Goal: Information Seeking & Learning: Check status

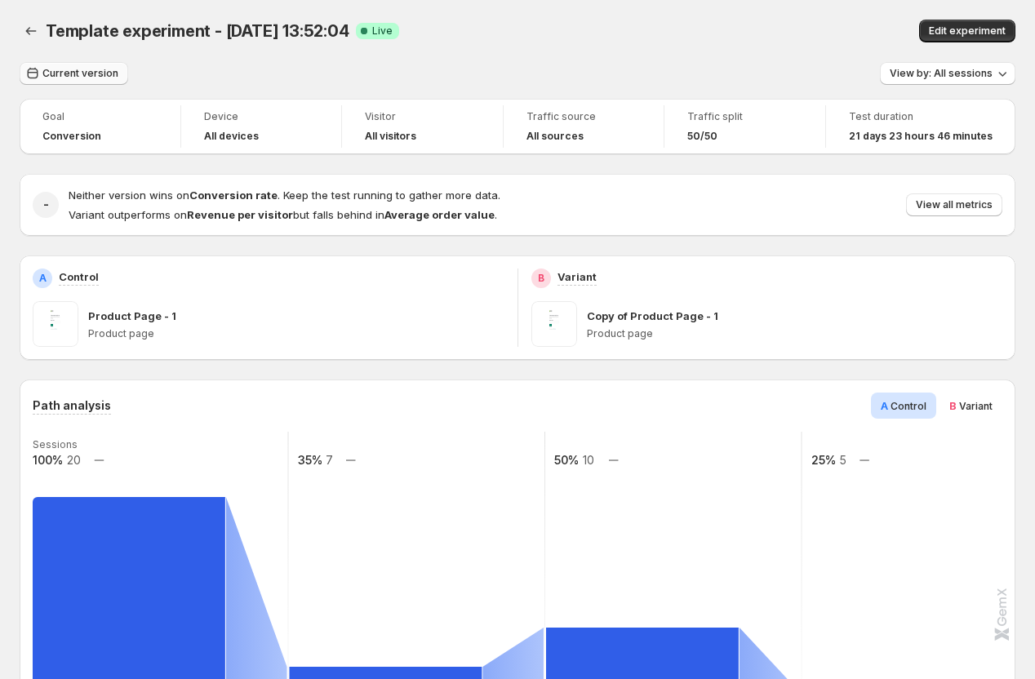
click at [91, 69] on span "Current version" at bounding box center [80, 73] width 76 height 13
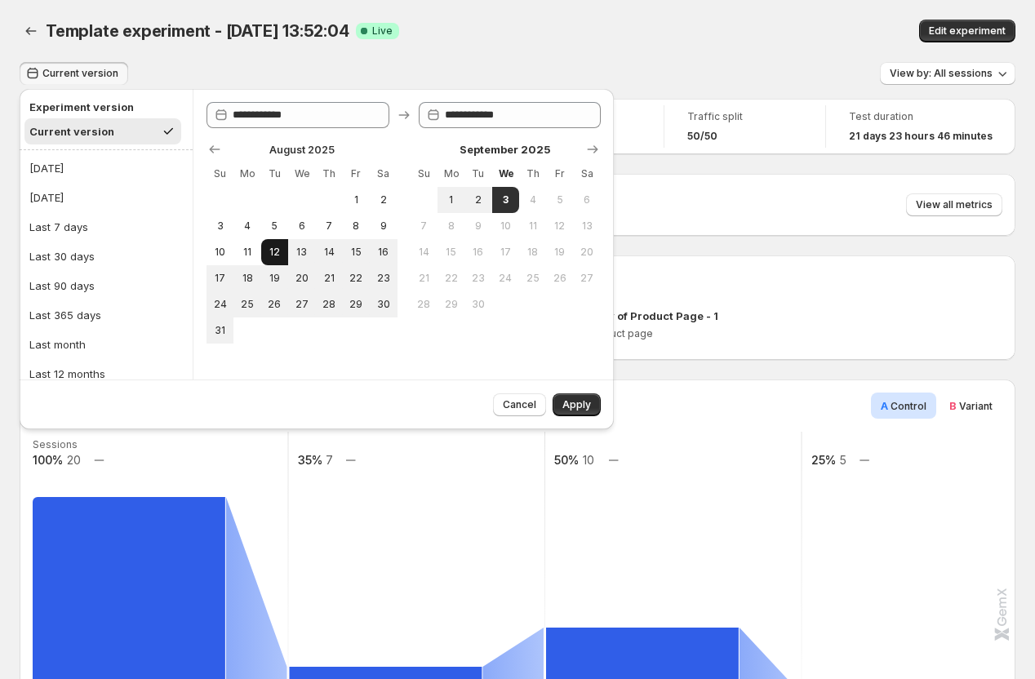
click at [280, 252] on span "12" at bounding box center [275, 252] width 14 height 13
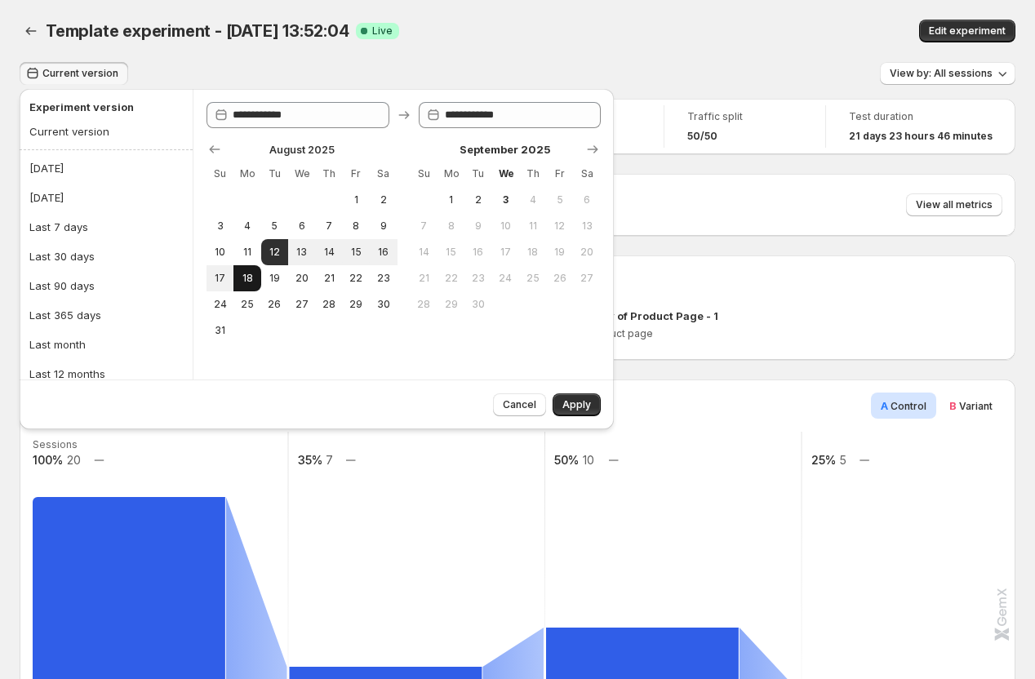
click at [259, 282] on button "18" at bounding box center [246, 278] width 27 height 26
type input "**********"
click at [574, 402] on span "Apply" at bounding box center [576, 404] width 29 height 13
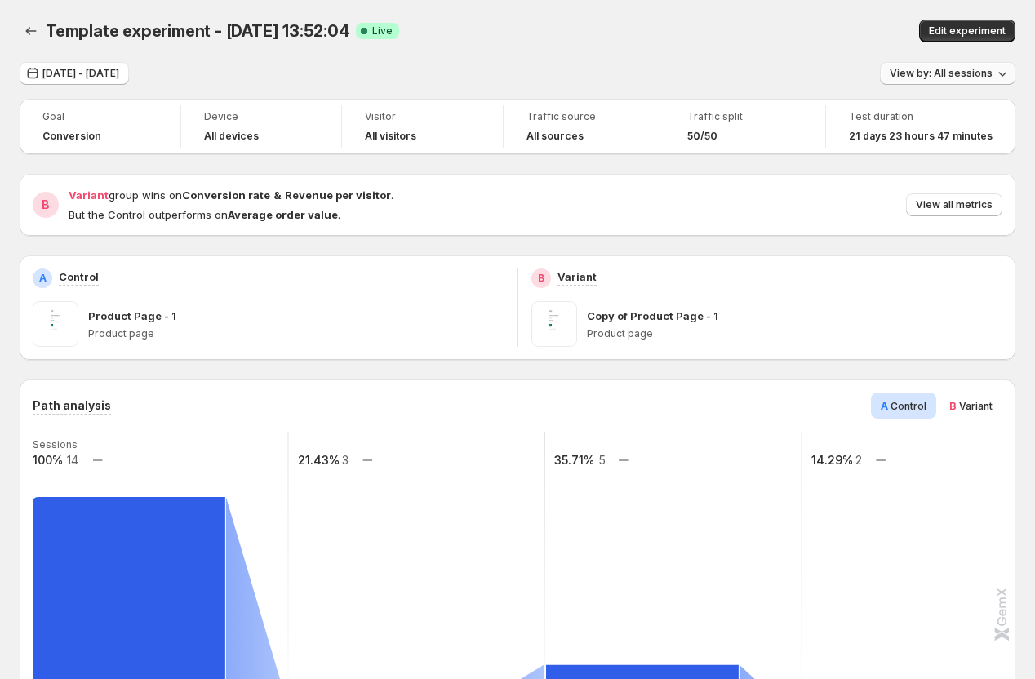
click at [954, 76] on span "View by: All sessions" at bounding box center [941, 73] width 103 height 13
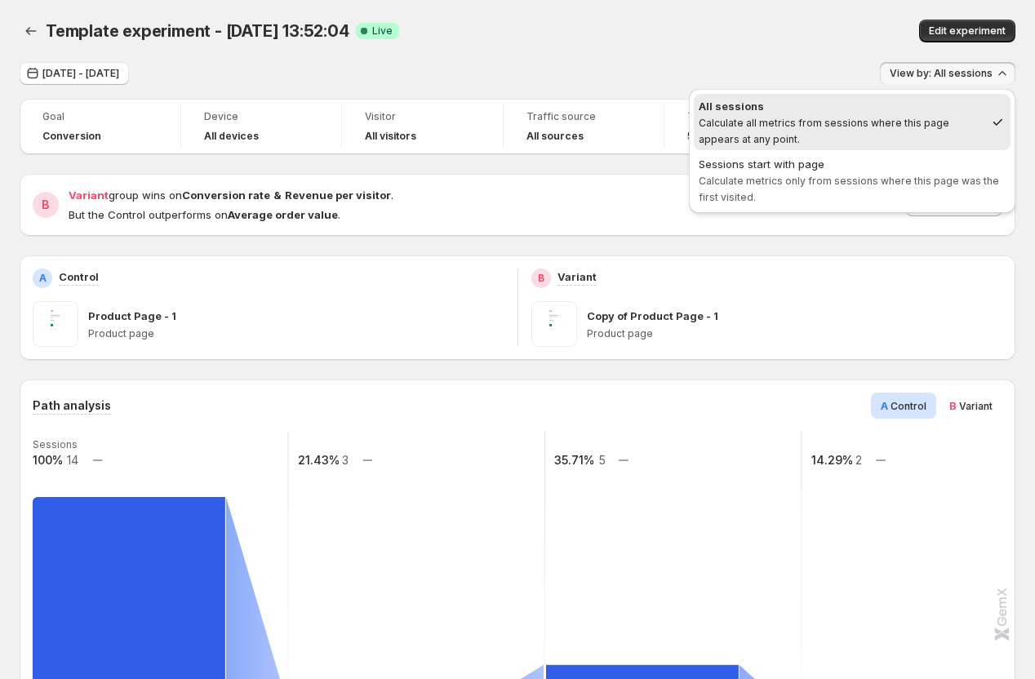
click at [954, 76] on span "View by: All sessions" at bounding box center [941, 73] width 103 height 13
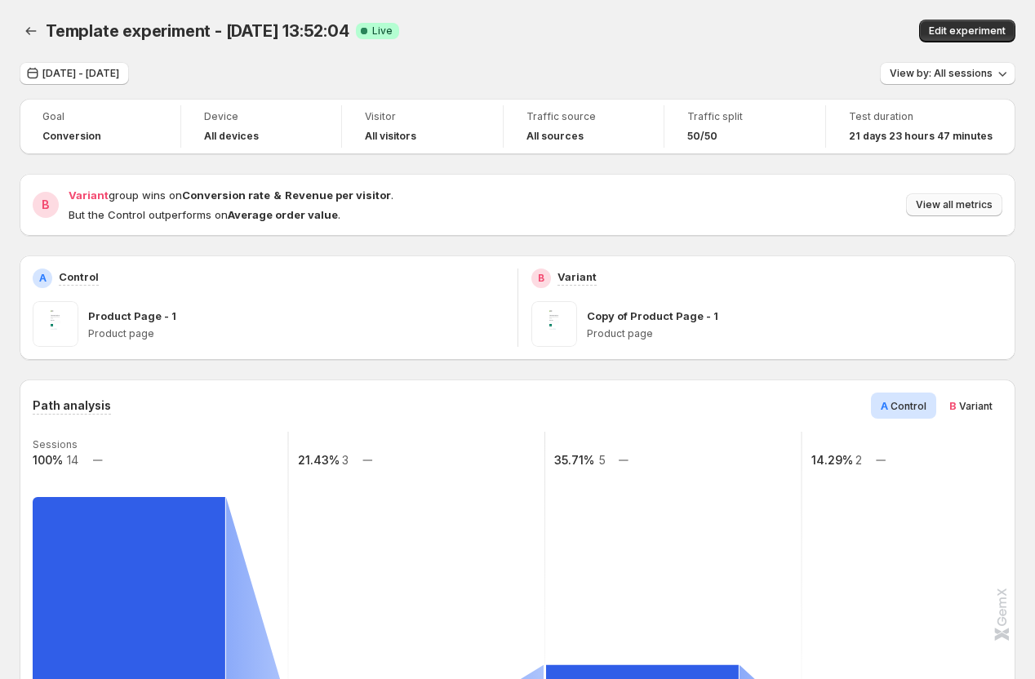
click at [946, 206] on span "View all metrics" at bounding box center [954, 204] width 77 height 13
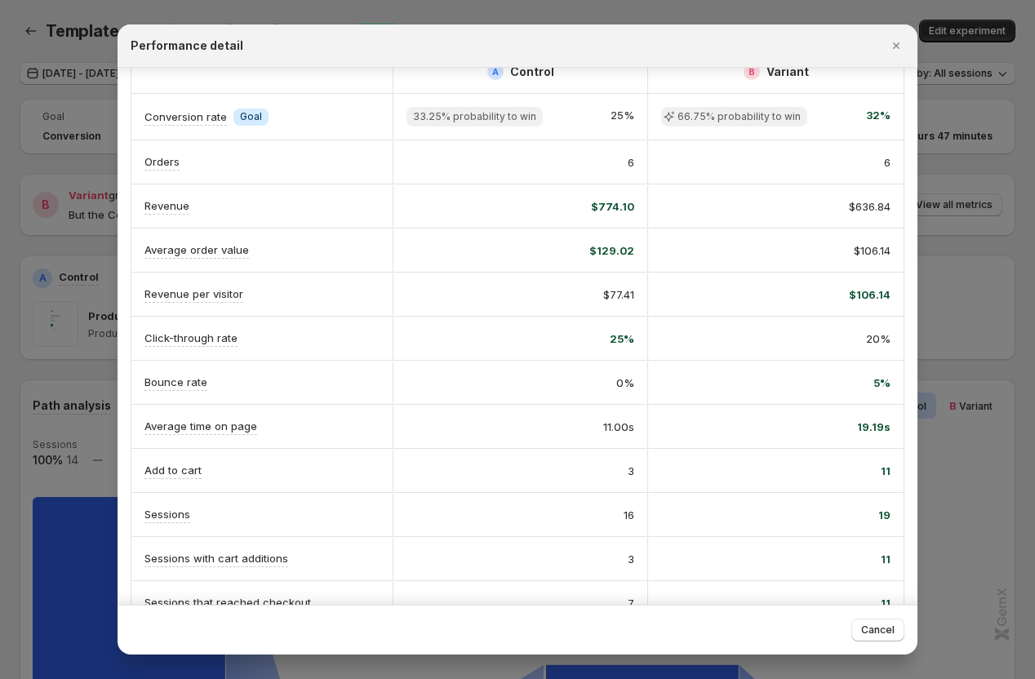
scroll to position [56, 0]
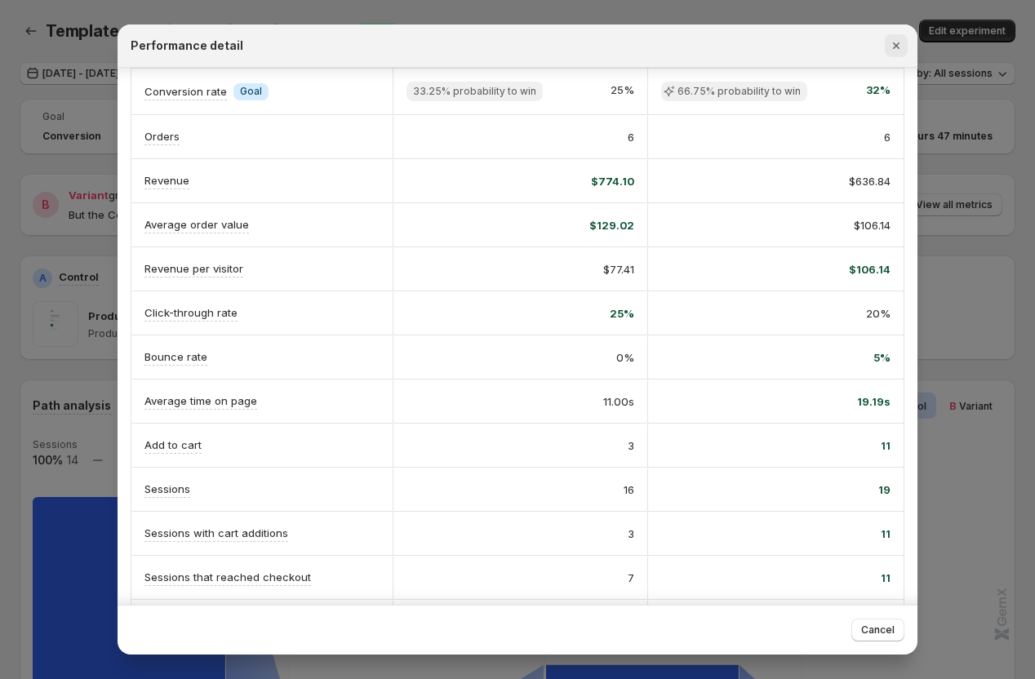
click at [895, 40] on icon "Close" at bounding box center [896, 46] width 16 height 16
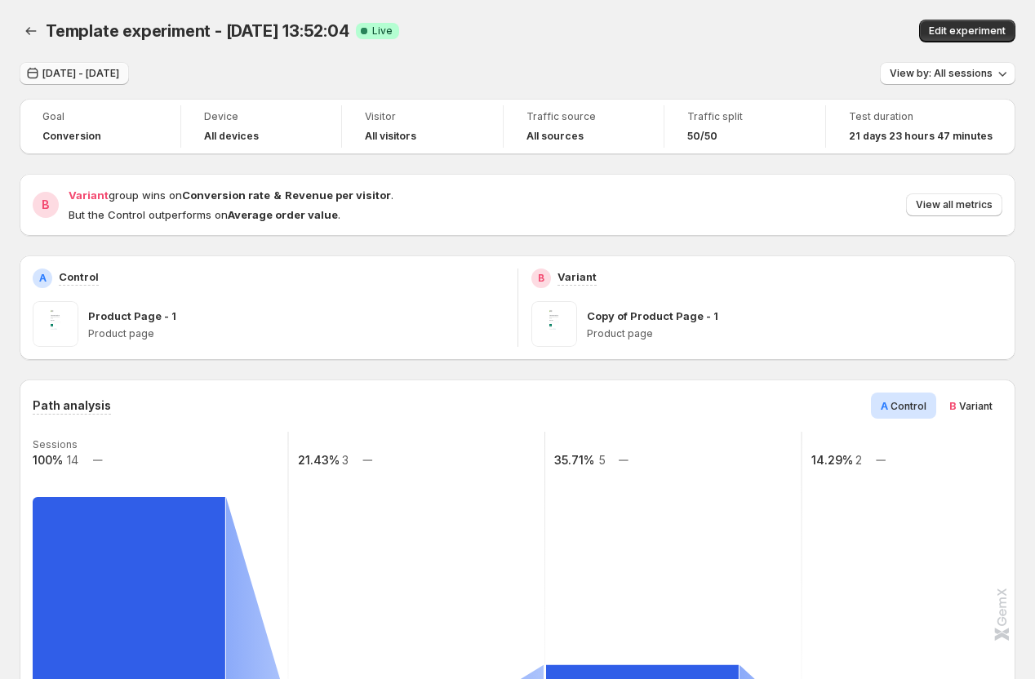
click at [89, 74] on span "[DATE] - [DATE]" at bounding box center [80, 73] width 77 height 13
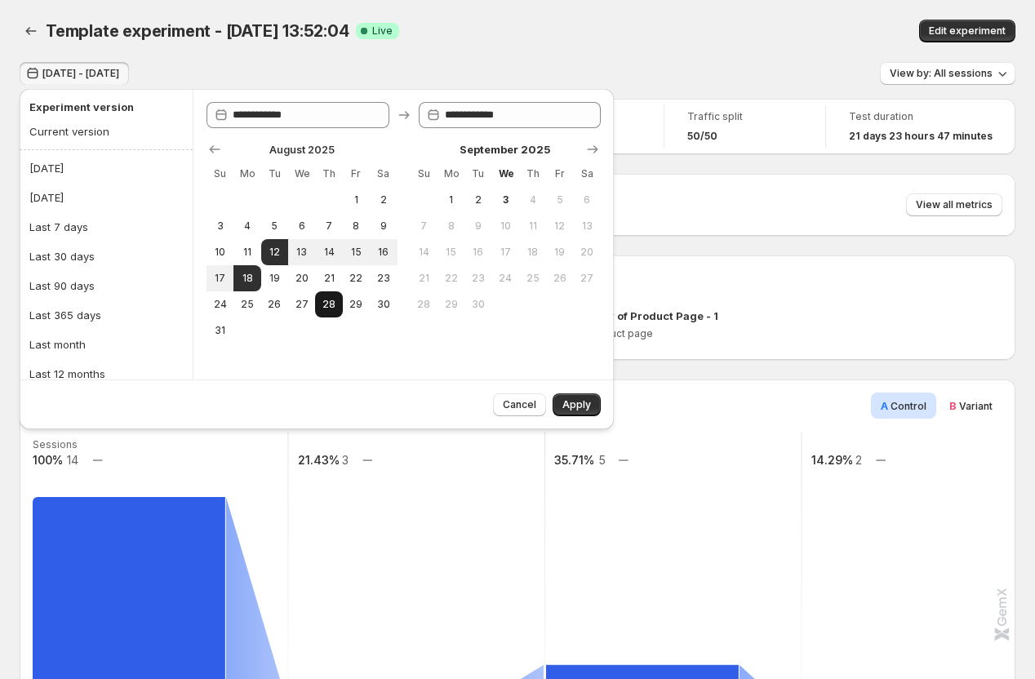
click at [335, 296] on button "28" at bounding box center [328, 304] width 27 height 26
type input "**********"
click at [579, 404] on span "Apply" at bounding box center [576, 404] width 29 height 13
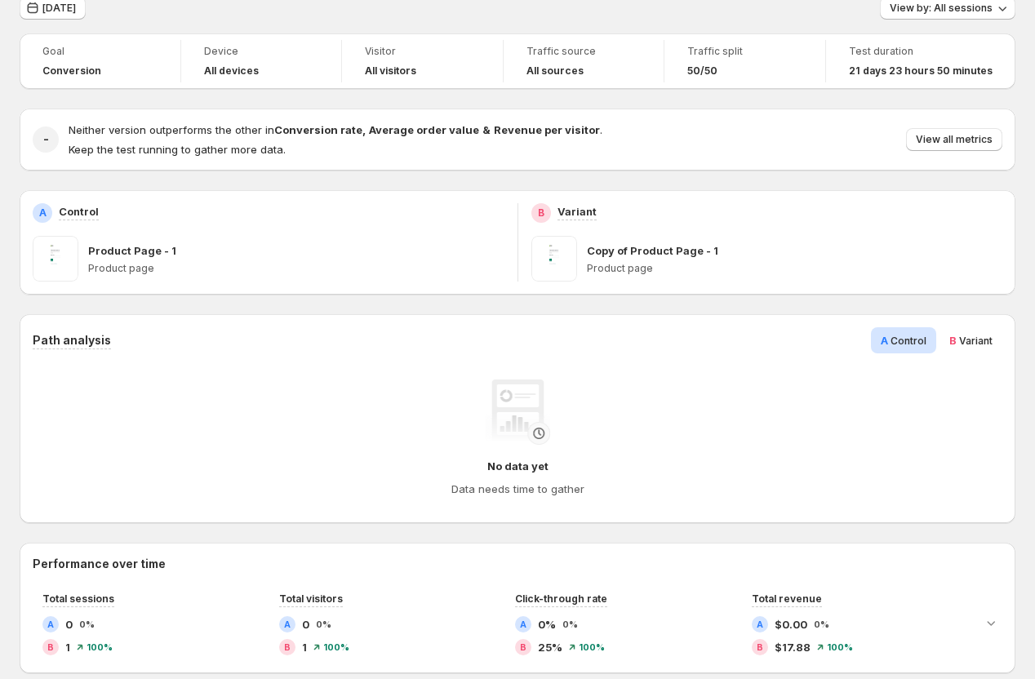
scroll to position [0, 0]
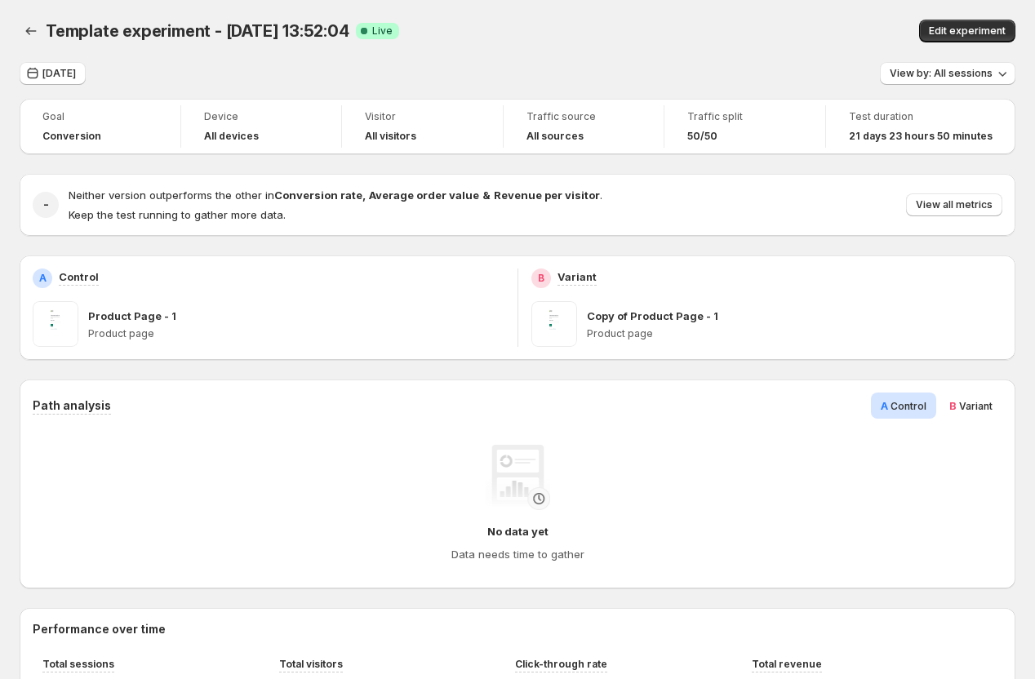
click at [969, 407] on span "Variant" at bounding box center [975, 406] width 33 height 12
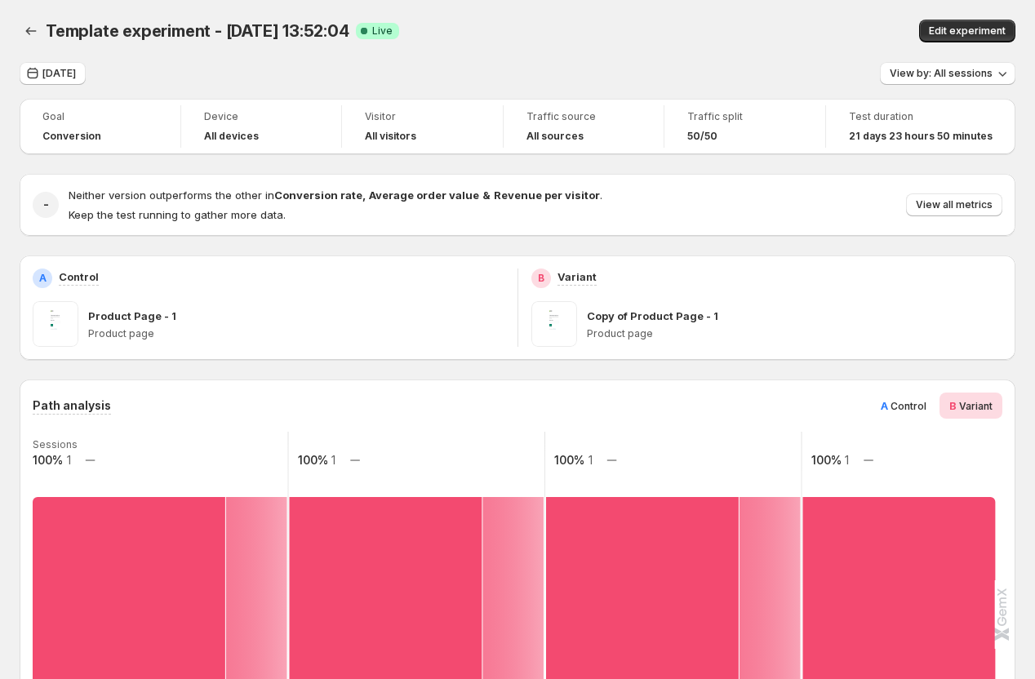
click at [903, 408] on span "Control" at bounding box center [908, 406] width 36 height 12
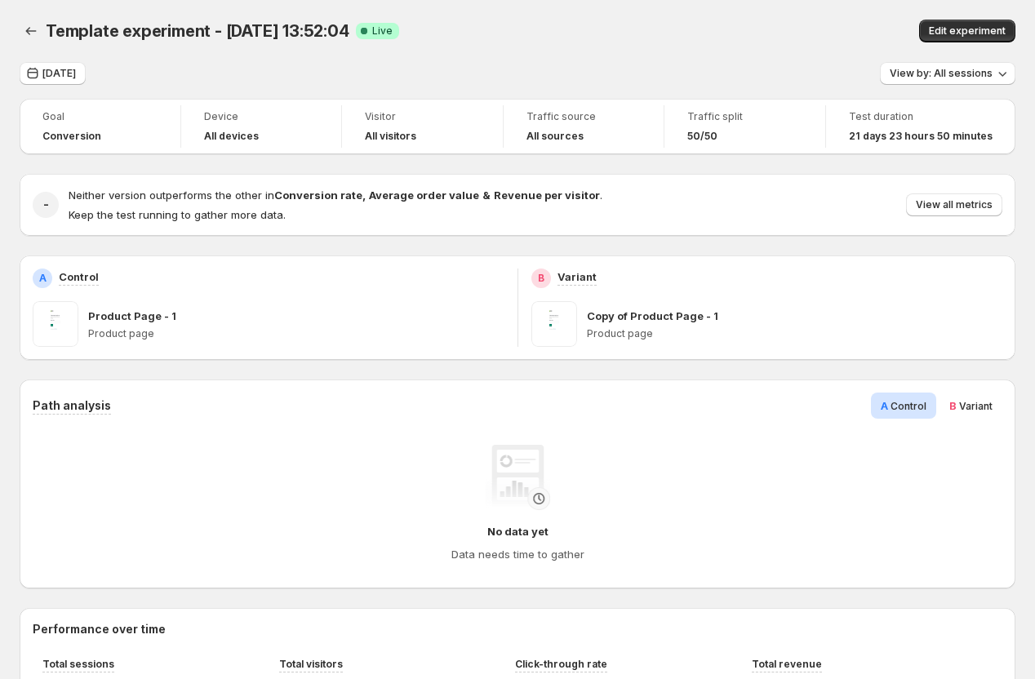
click at [975, 406] on span "Variant" at bounding box center [975, 406] width 33 height 12
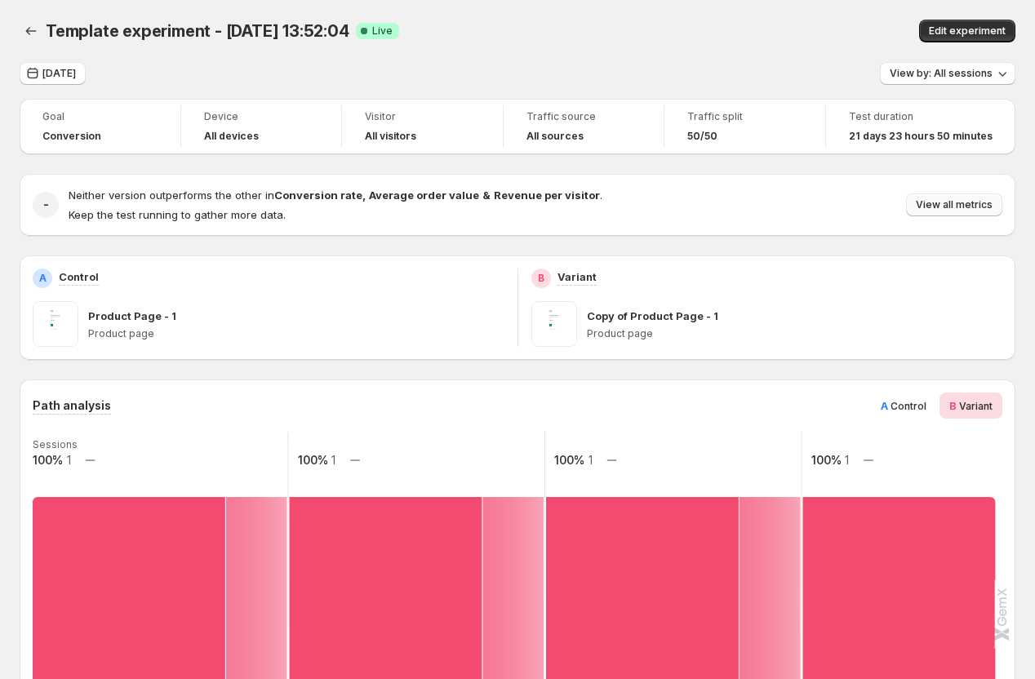
click at [958, 200] on span "View all metrics" at bounding box center [954, 204] width 77 height 13
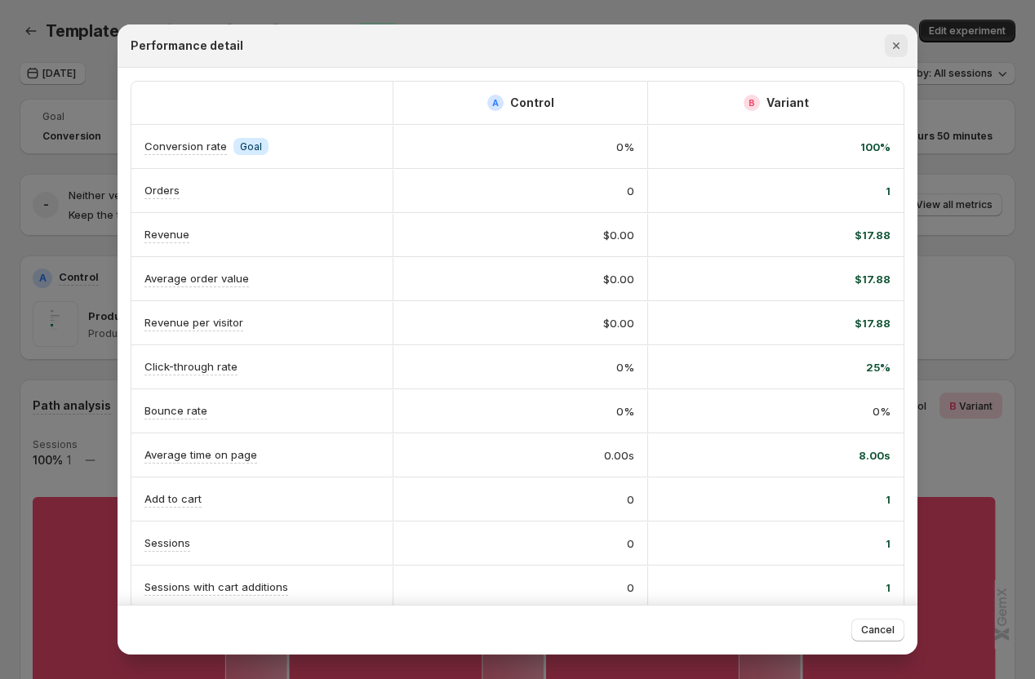
click at [895, 46] on icon "Close" at bounding box center [896, 46] width 16 height 16
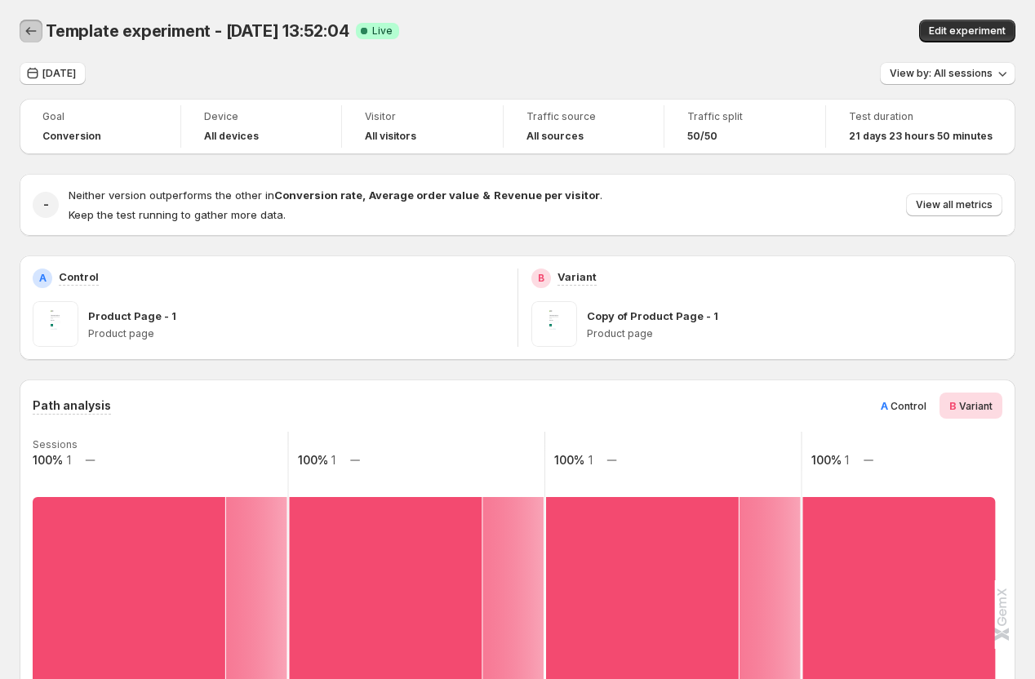
click at [29, 28] on icon "Back" at bounding box center [31, 31] width 16 height 16
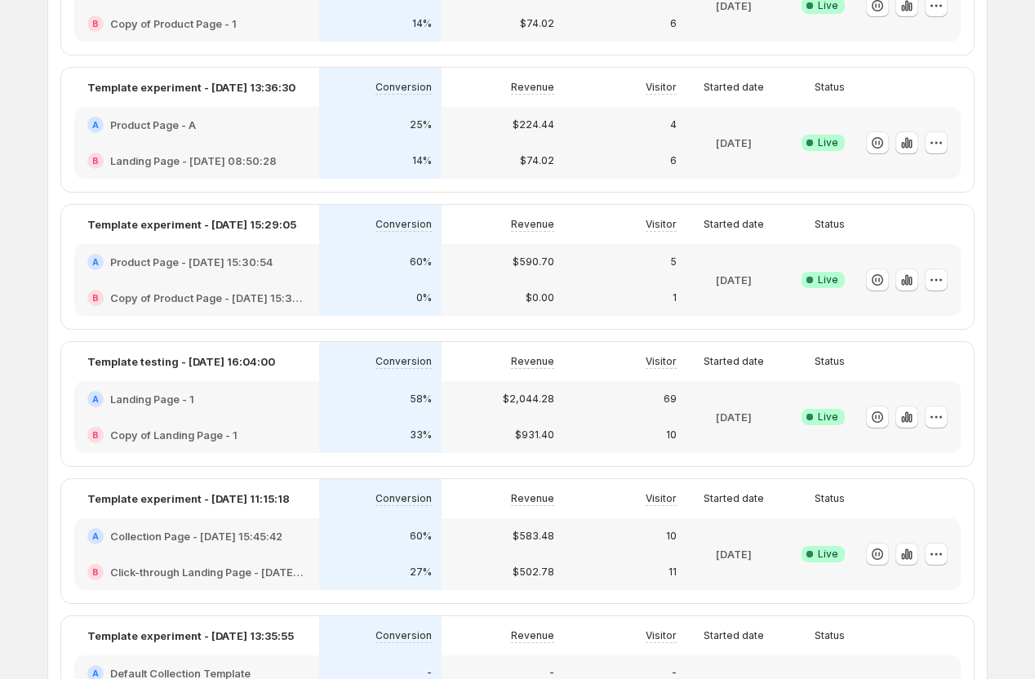
scroll to position [226, 0]
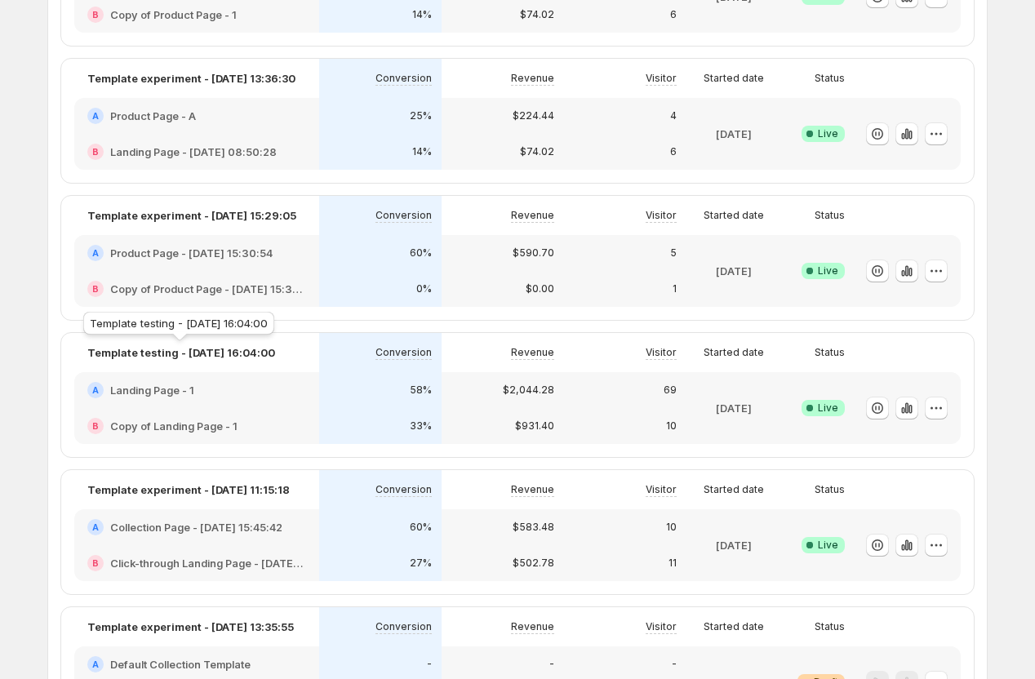
click at [152, 355] on p "Template testing - Aug 28, 16:04:00" at bounding box center [181, 352] width 188 height 16
click at [256, 384] on div "A Landing Page - 1" at bounding box center [196, 390] width 219 height 16
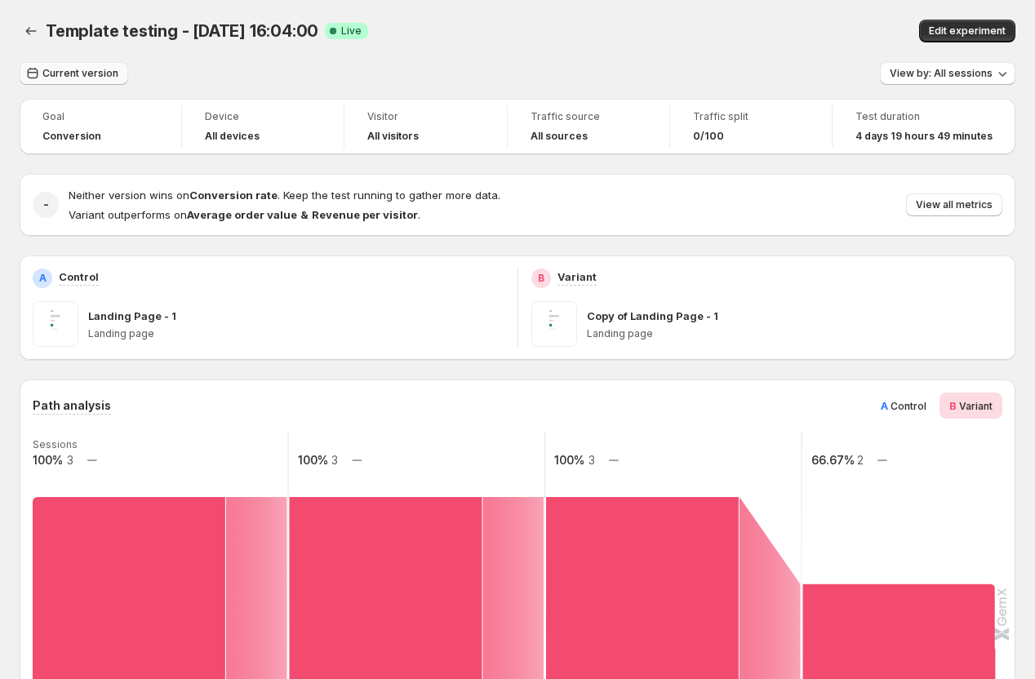
click at [79, 77] on span "Current version" at bounding box center [80, 73] width 76 height 13
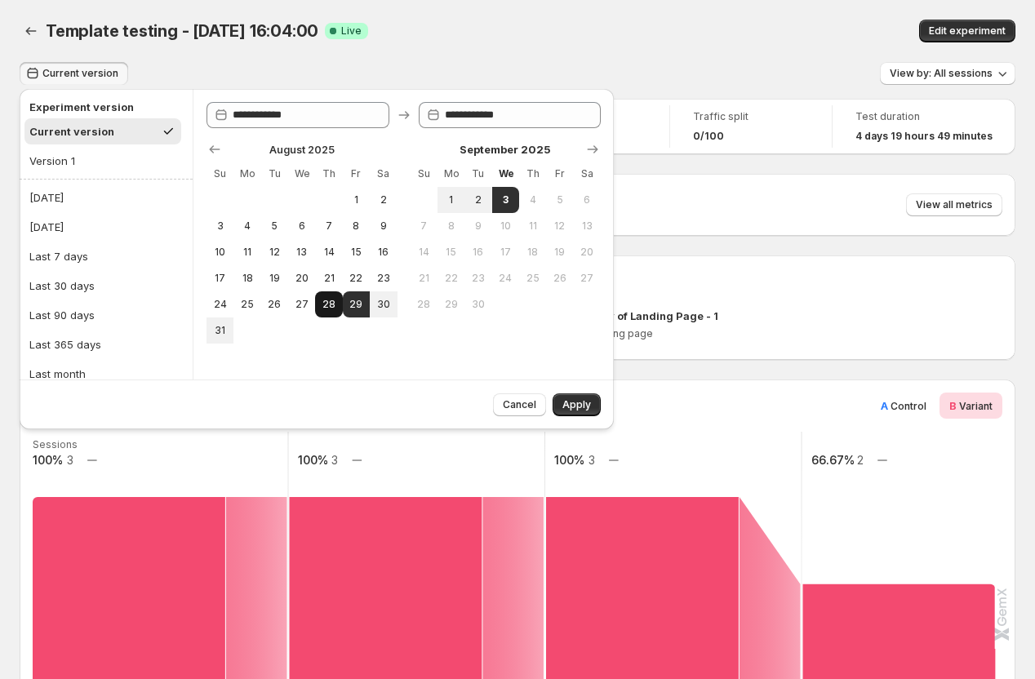
click at [333, 303] on span "28" at bounding box center [329, 304] width 14 height 13
type input "**********"
click at [568, 398] on button "Apply" at bounding box center [577, 404] width 48 height 23
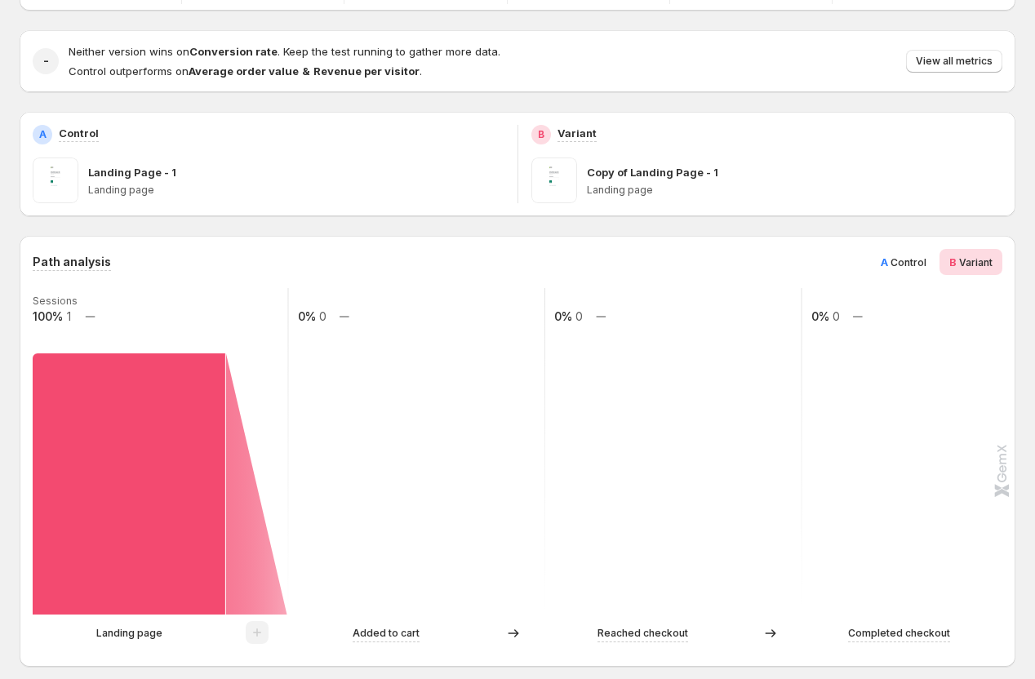
scroll to position [184, 0]
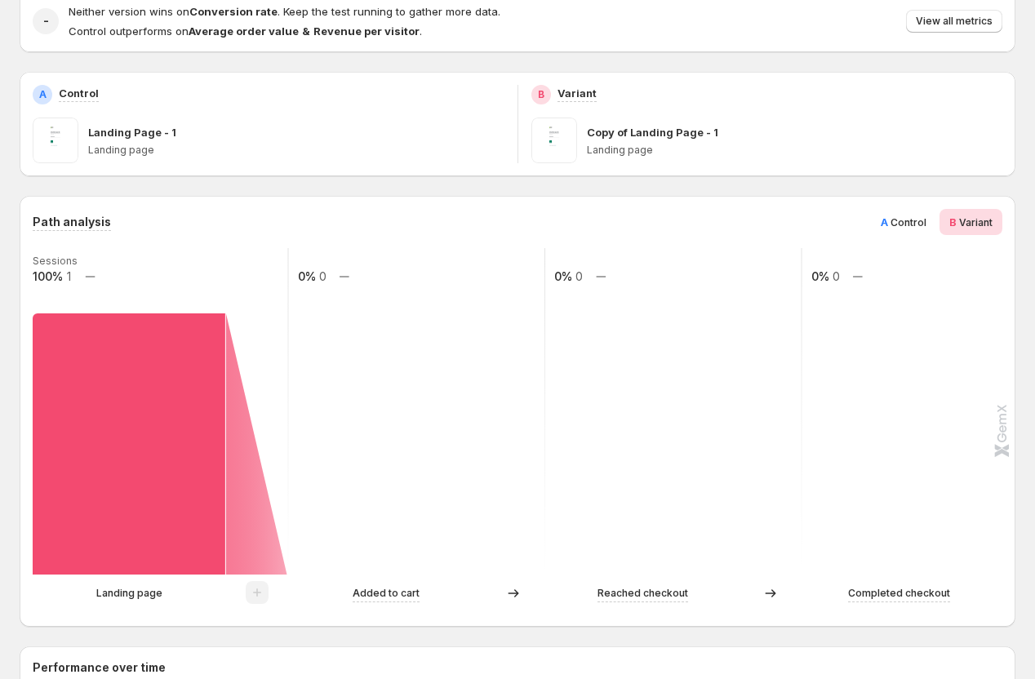
click at [900, 229] on span "A Control" at bounding box center [904, 222] width 46 height 16
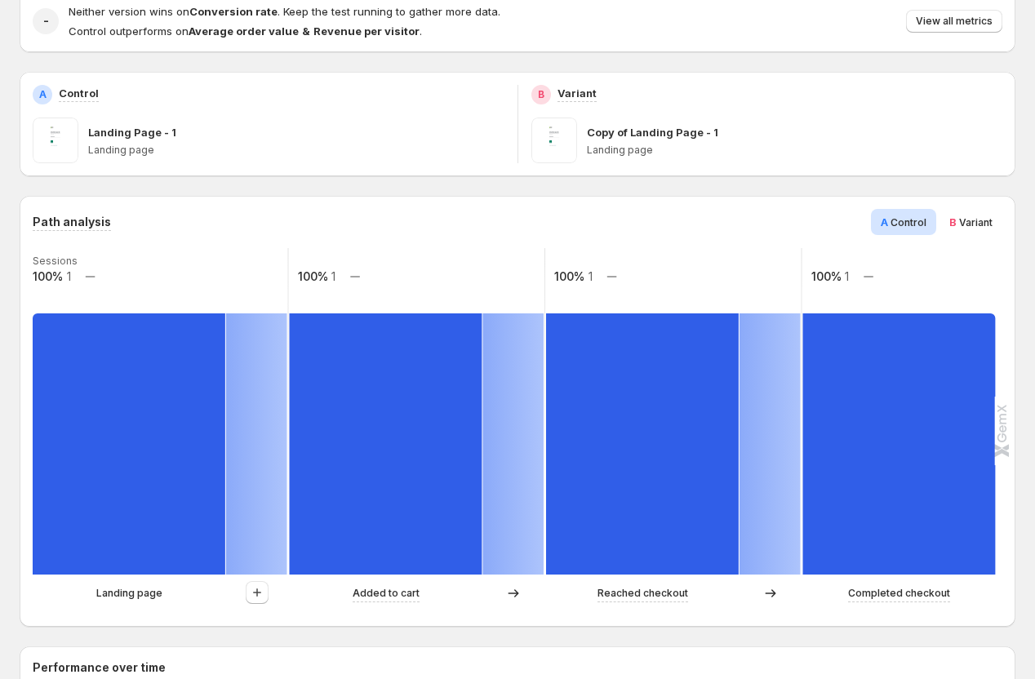
scroll to position [0, 0]
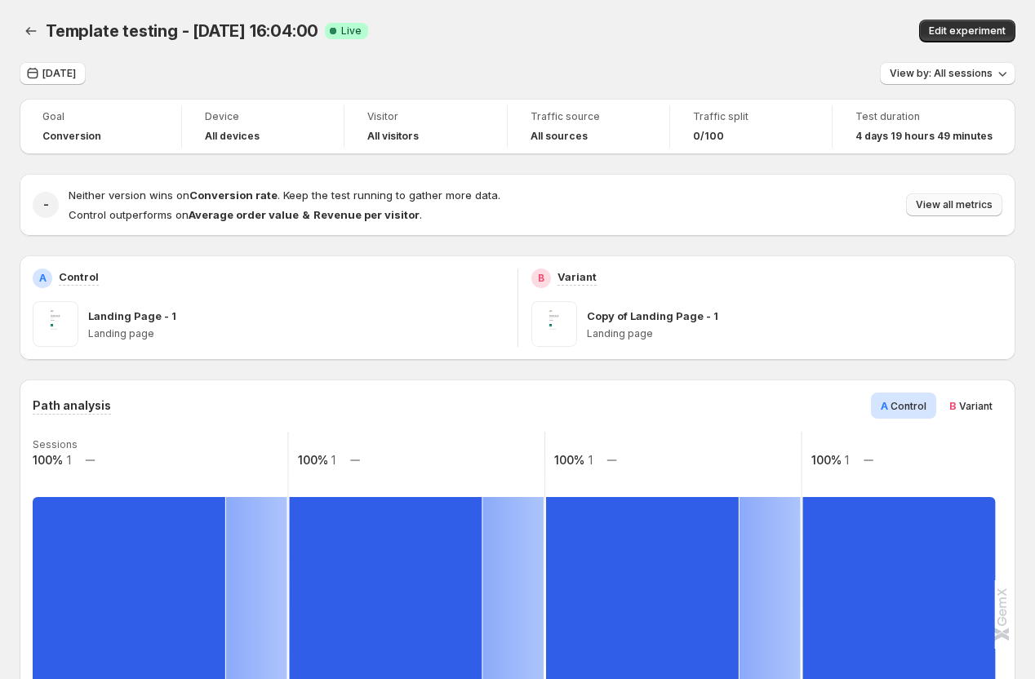
click at [962, 202] on span "View all metrics" at bounding box center [954, 204] width 77 height 13
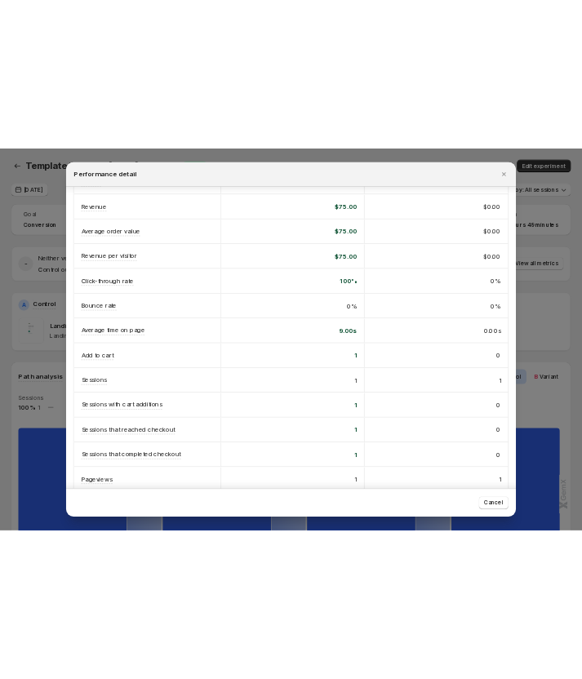
scroll to position [150, 0]
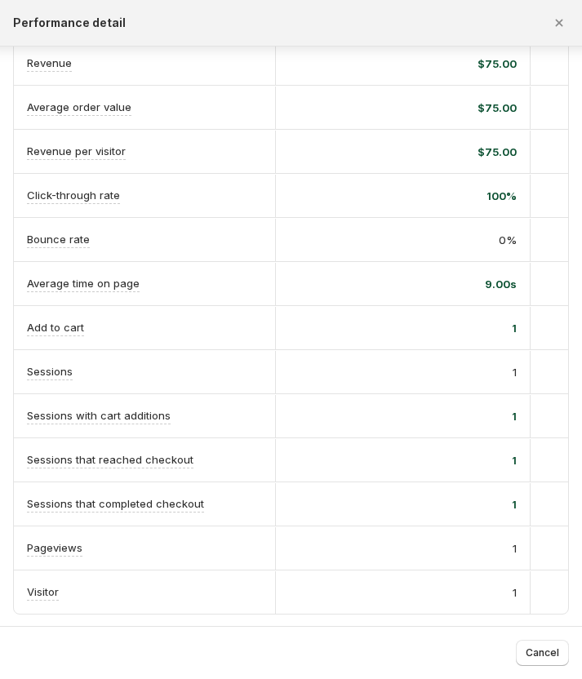
click at [308, 285] on div "9.00s" at bounding box center [403, 284] width 228 height 16
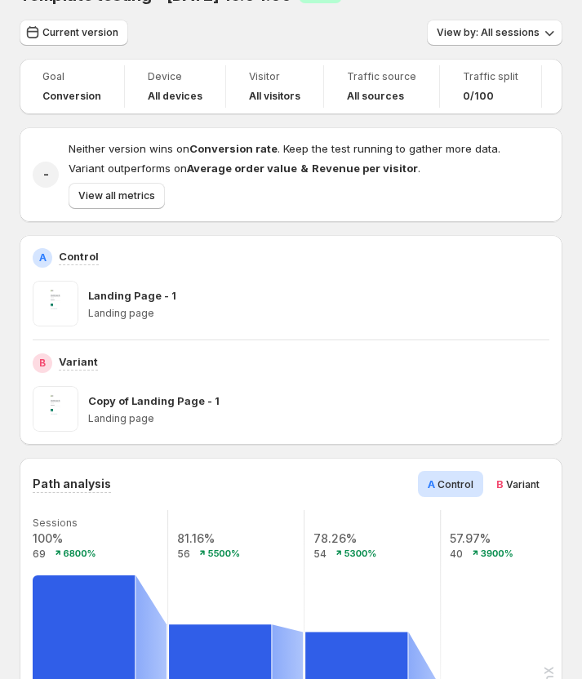
scroll to position [24, 0]
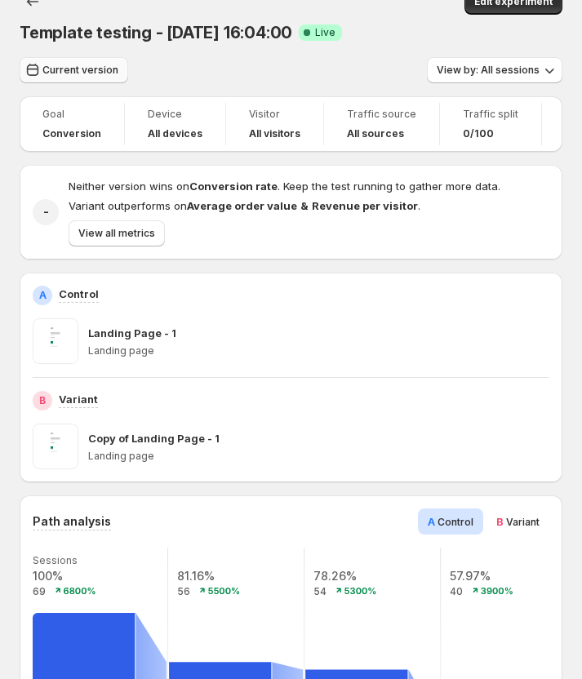
click at [73, 68] on span "Current version" at bounding box center [80, 70] width 76 height 13
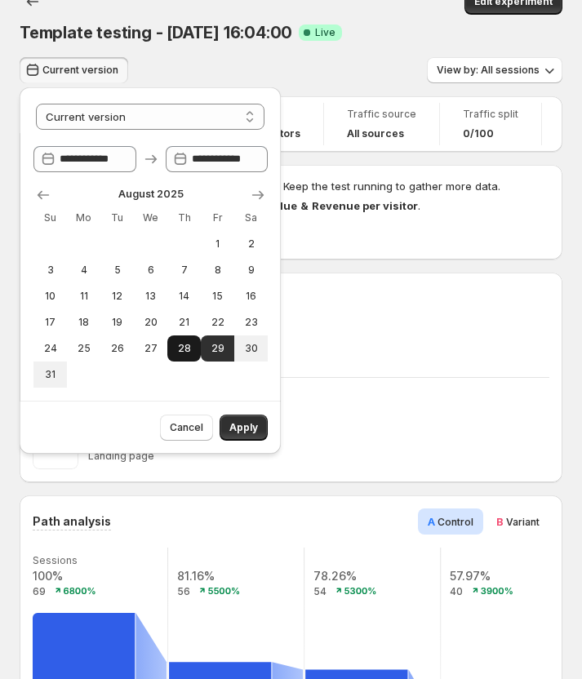
click at [181, 346] on span "28" at bounding box center [184, 348] width 20 height 13
select select "*****"
type input "**********"
click at [245, 428] on span "Apply" at bounding box center [243, 427] width 29 height 13
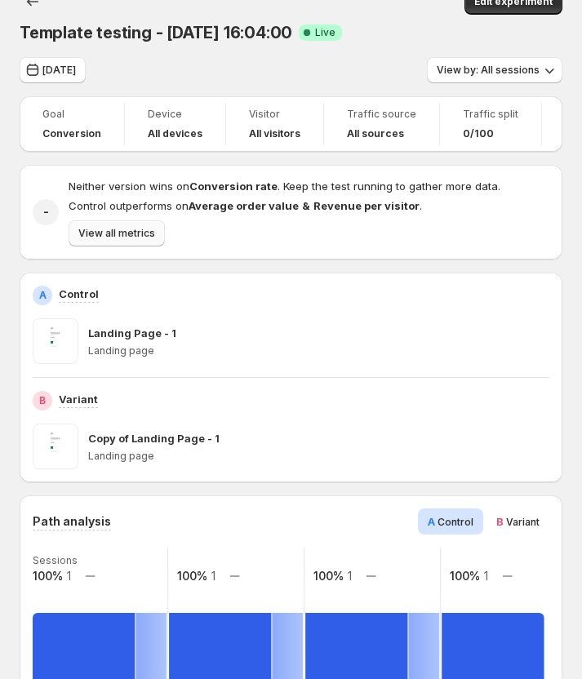
click at [131, 231] on span "View all metrics" at bounding box center [116, 233] width 77 height 13
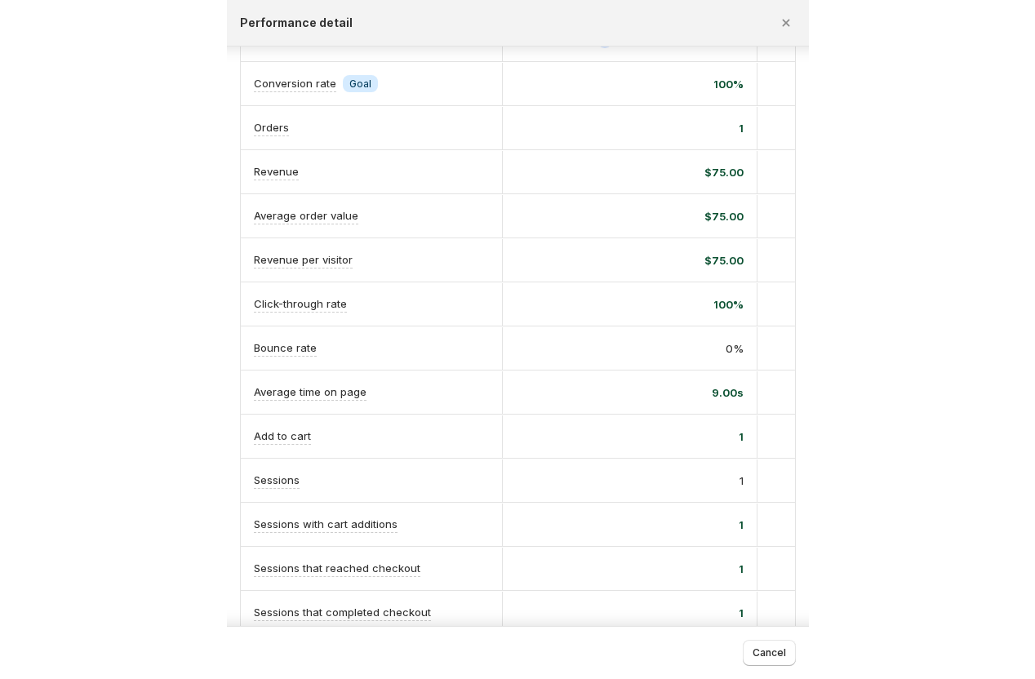
scroll to position [0, 0]
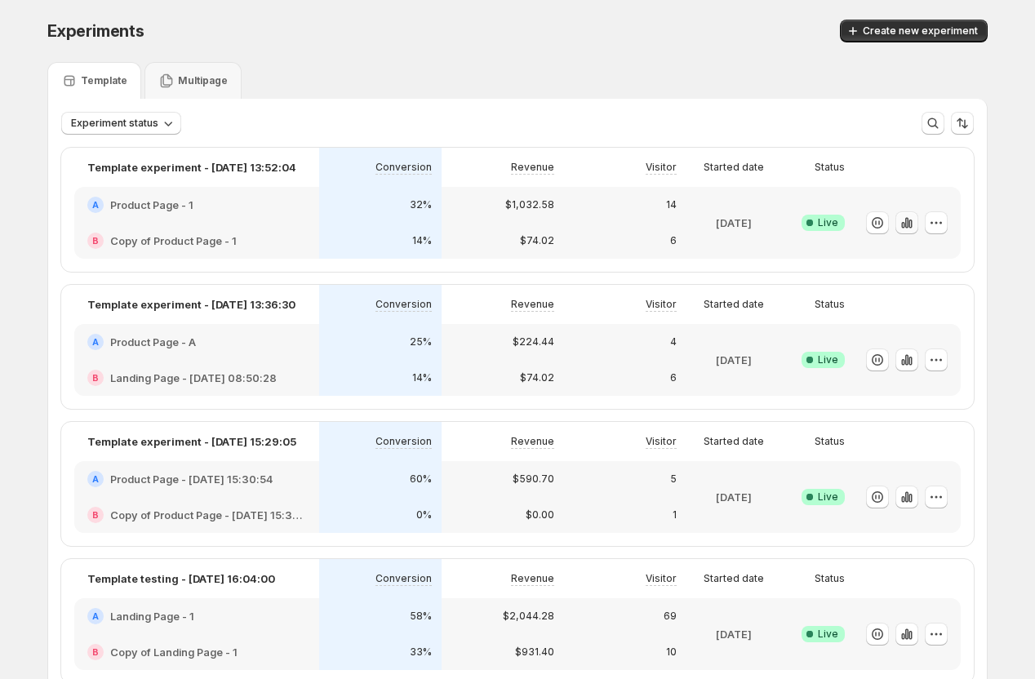
click at [910, 221] on icon "button" at bounding box center [907, 223] width 16 height 16
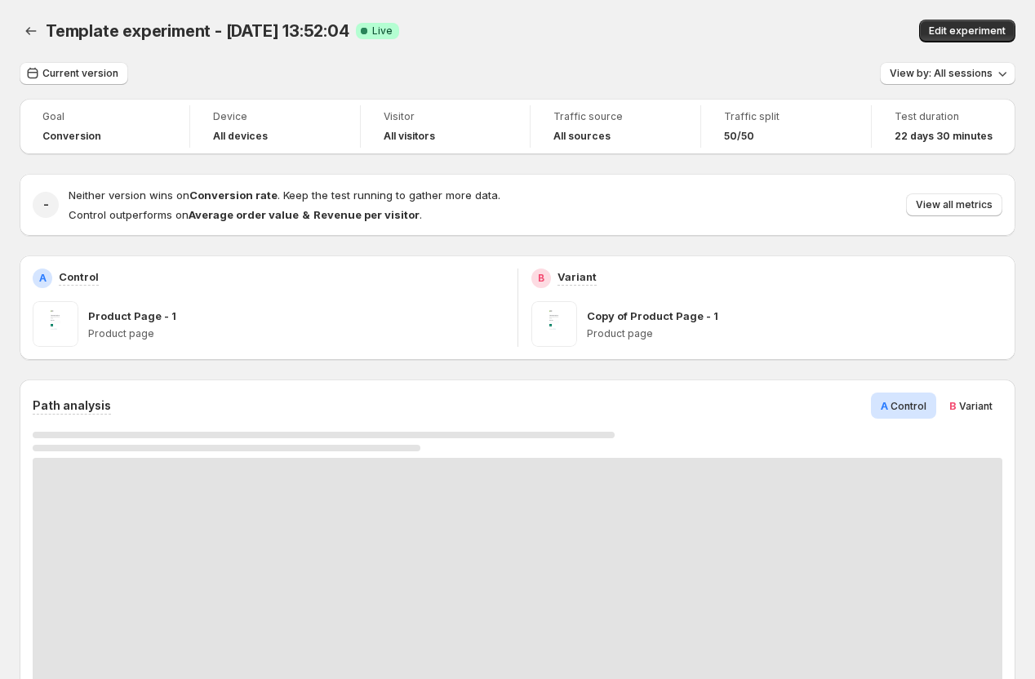
click at [972, 404] on span "Variant" at bounding box center [975, 406] width 33 height 12
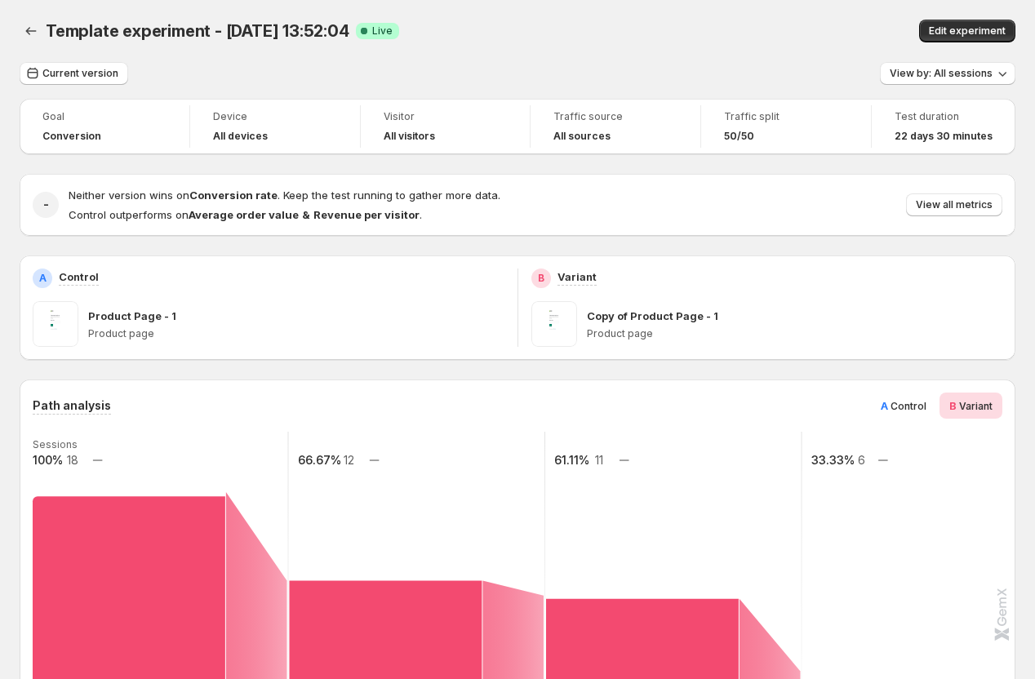
click at [899, 408] on span "Control" at bounding box center [908, 406] width 36 height 12
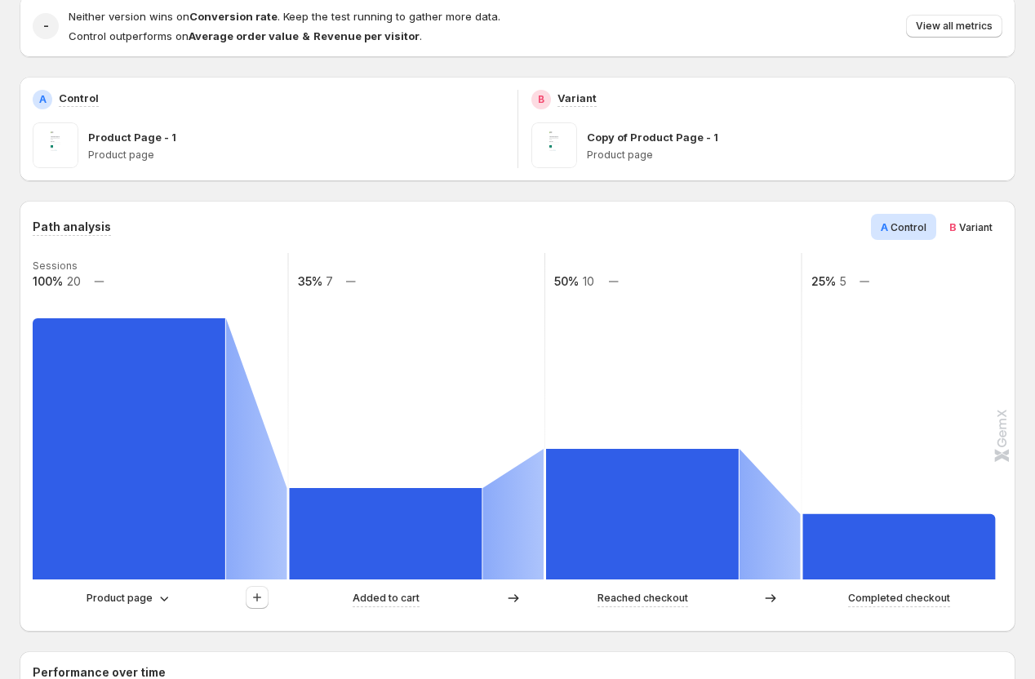
scroll to position [184, 0]
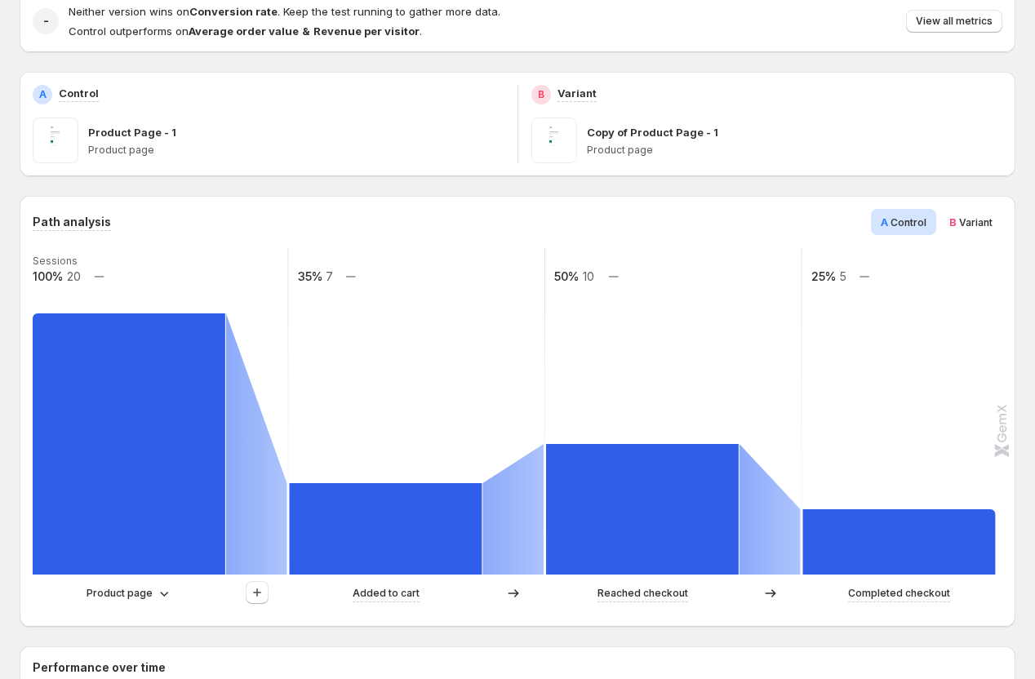
click at [970, 229] on span "B Variant" at bounding box center [970, 222] width 43 height 16
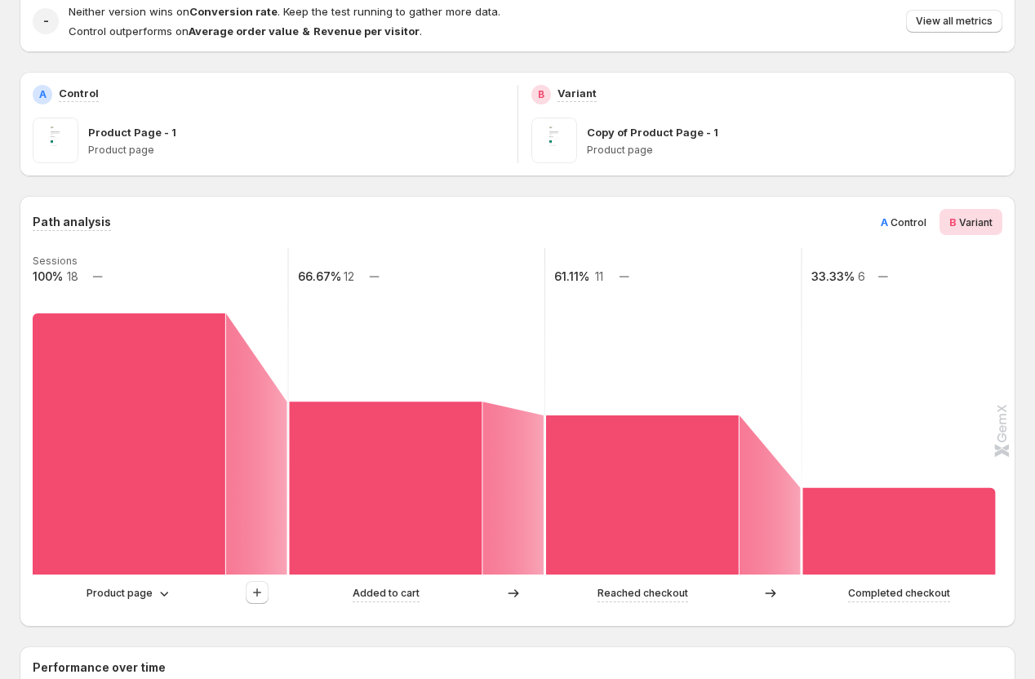
click at [901, 233] on div "A Control" at bounding box center [903, 222] width 65 height 26
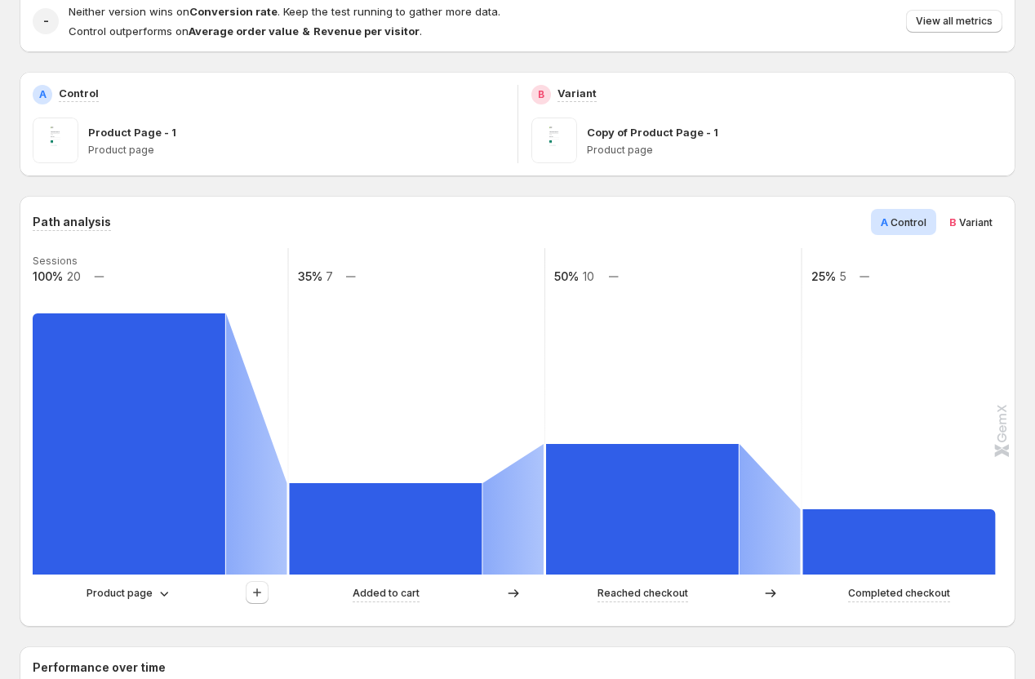
click at [981, 224] on span "Variant" at bounding box center [975, 222] width 33 height 12
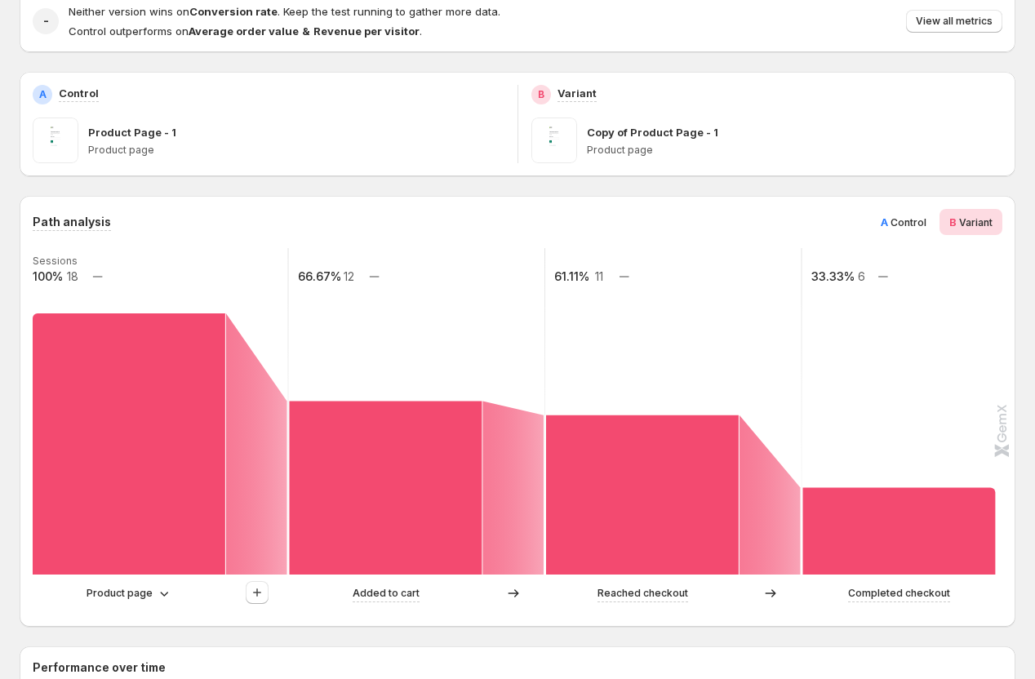
click at [908, 225] on span "Control" at bounding box center [908, 222] width 36 height 12
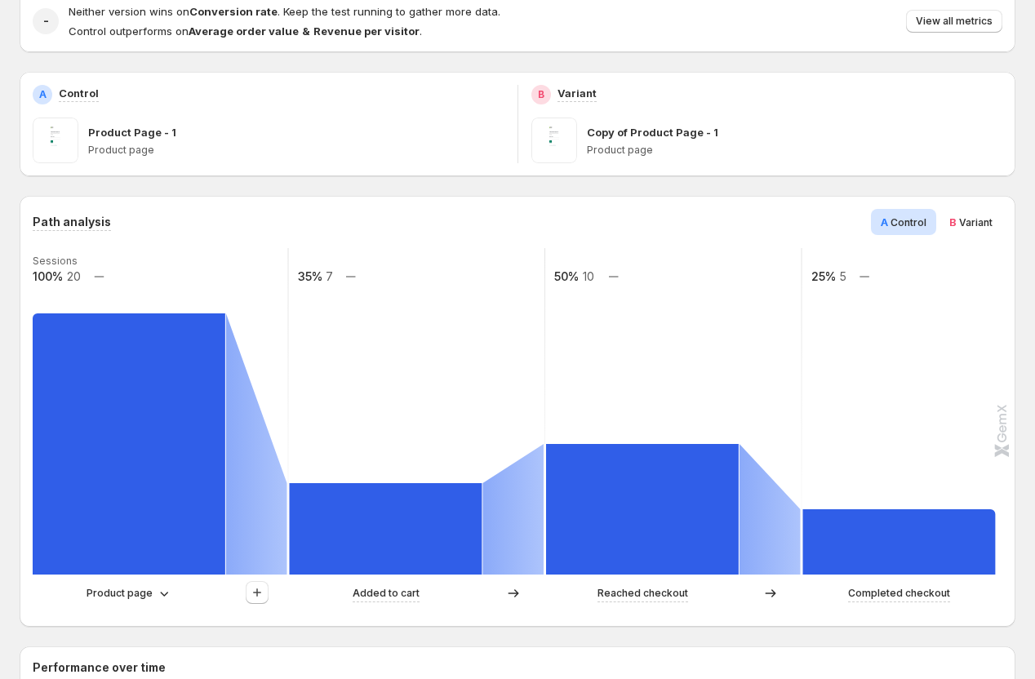
click at [975, 213] on div "B Variant" at bounding box center [970, 222] width 63 height 26
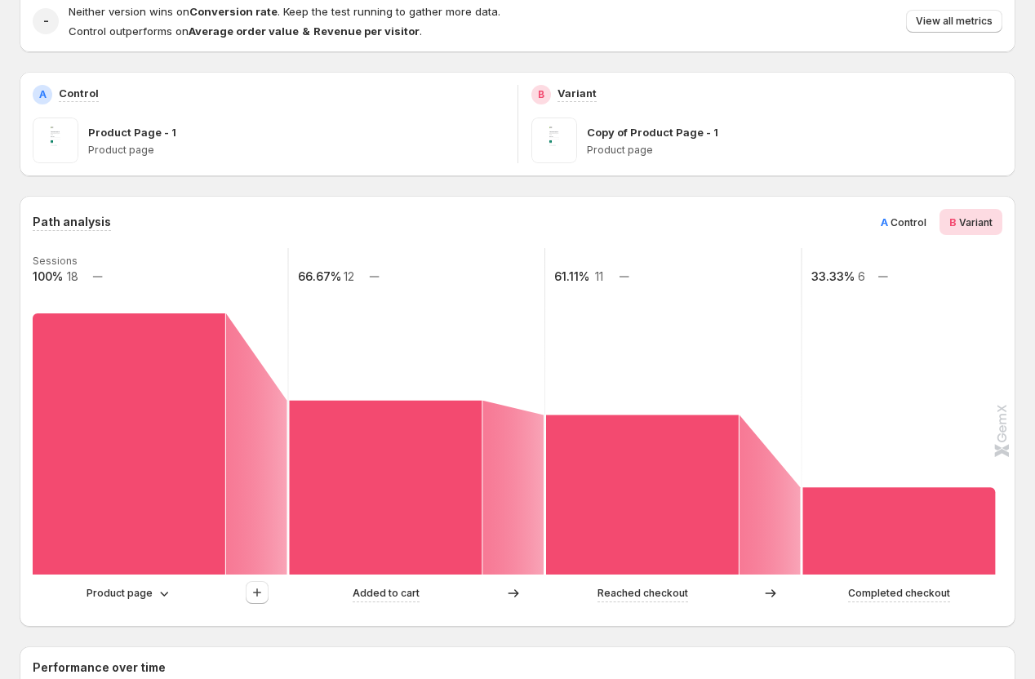
click at [894, 220] on span "Control" at bounding box center [908, 222] width 36 height 12
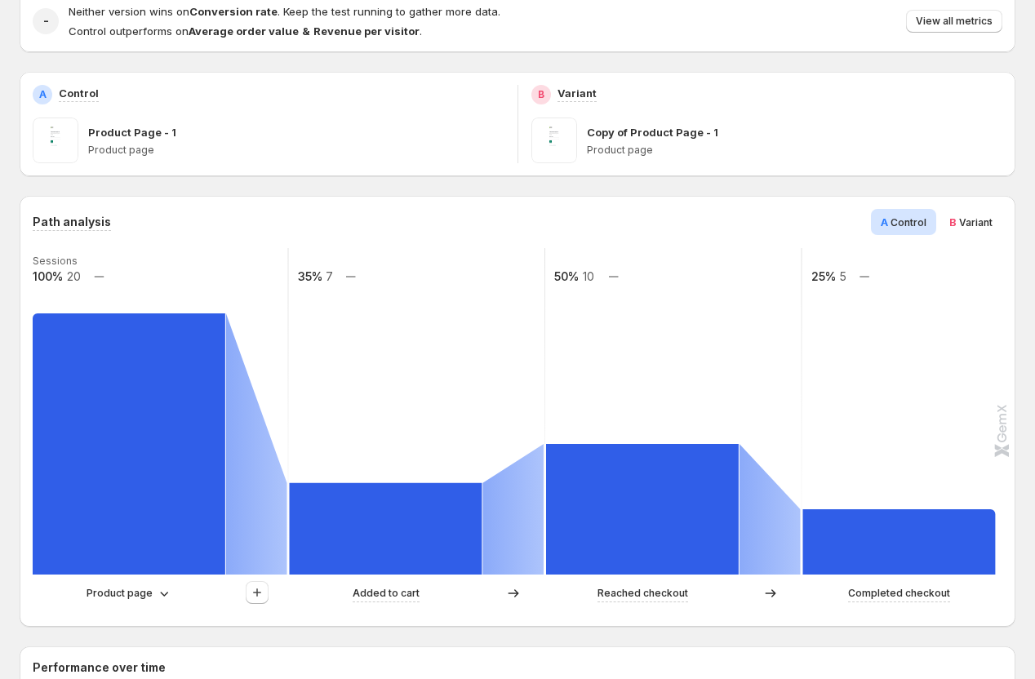
click at [959, 231] on div "B Variant" at bounding box center [970, 222] width 63 height 26
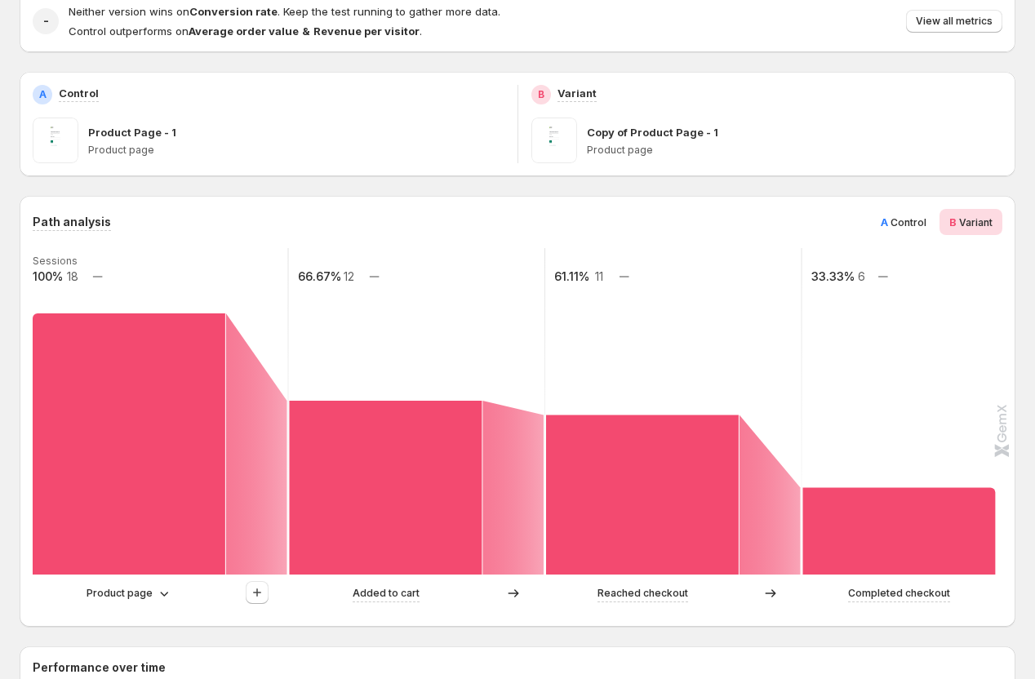
click at [897, 225] on span "Control" at bounding box center [908, 222] width 36 height 12
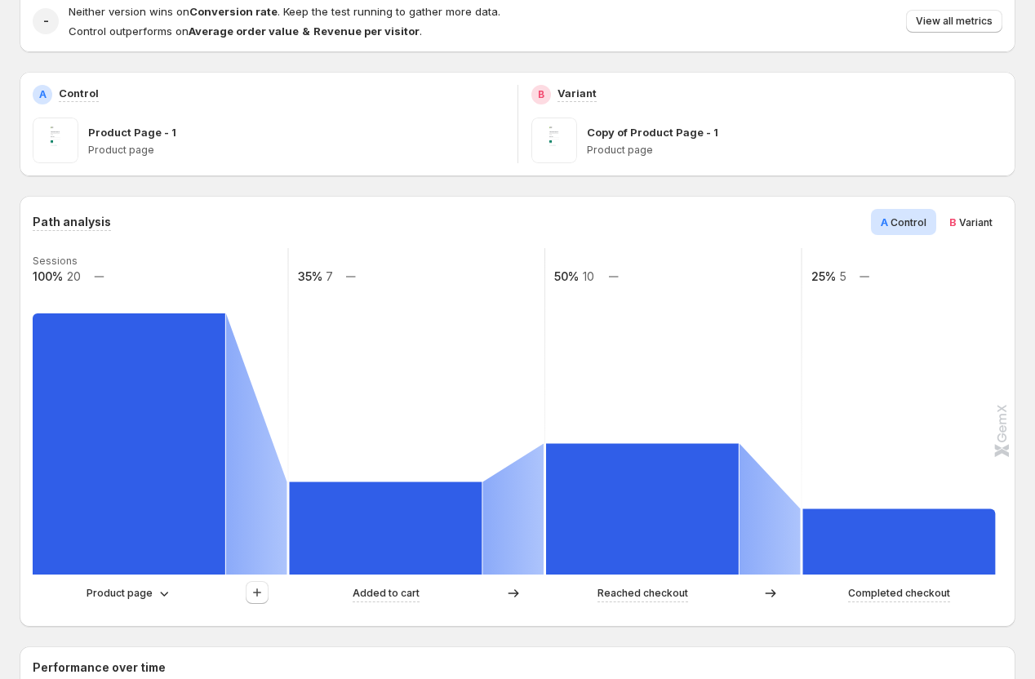
click at [932, 225] on div "A Control" at bounding box center [903, 222] width 65 height 26
click at [965, 225] on span "Variant" at bounding box center [975, 222] width 33 height 12
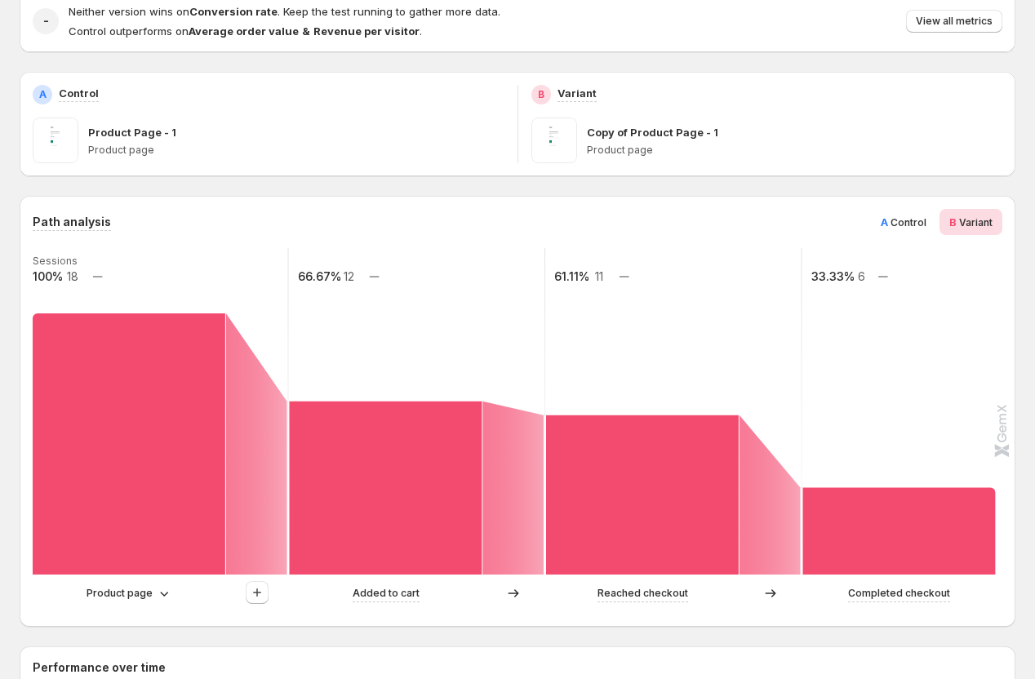
click at [915, 221] on span "Control" at bounding box center [908, 222] width 36 height 12
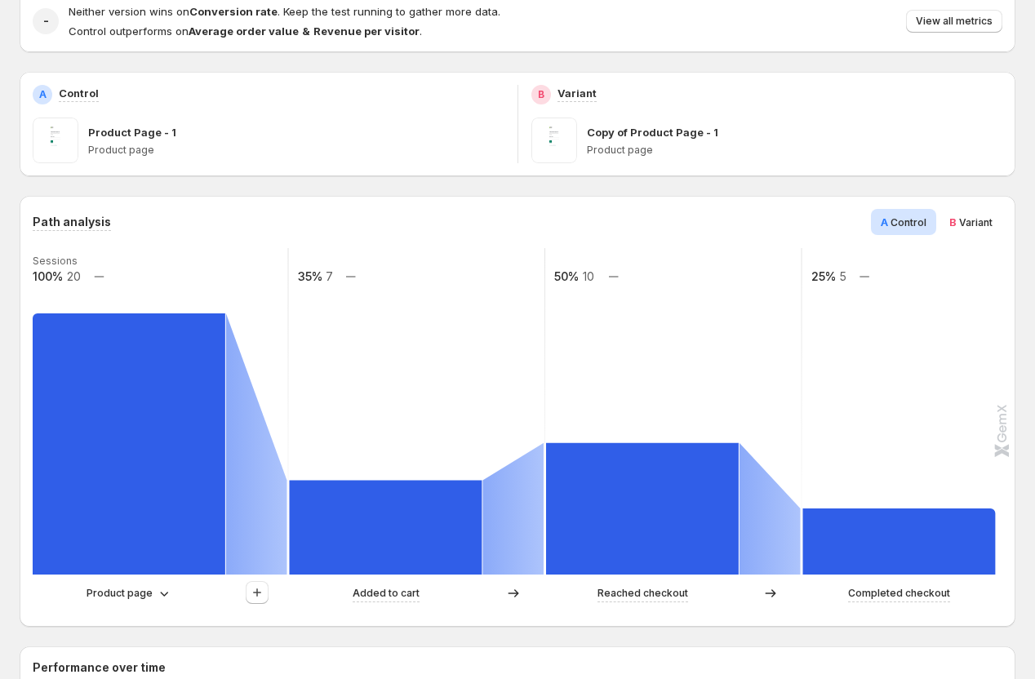
click at [975, 225] on span "Variant" at bounding box center [975, 222] width 33 height 12
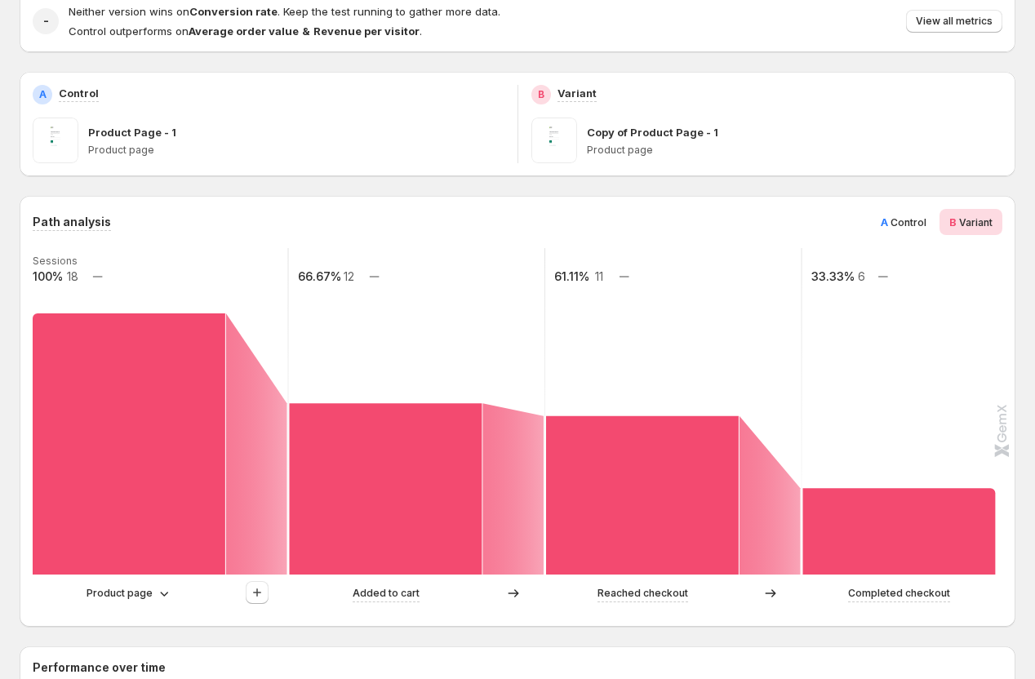
click at [933, 227] on div "A Control" at bounding box center [903, 222] width 65 height 26
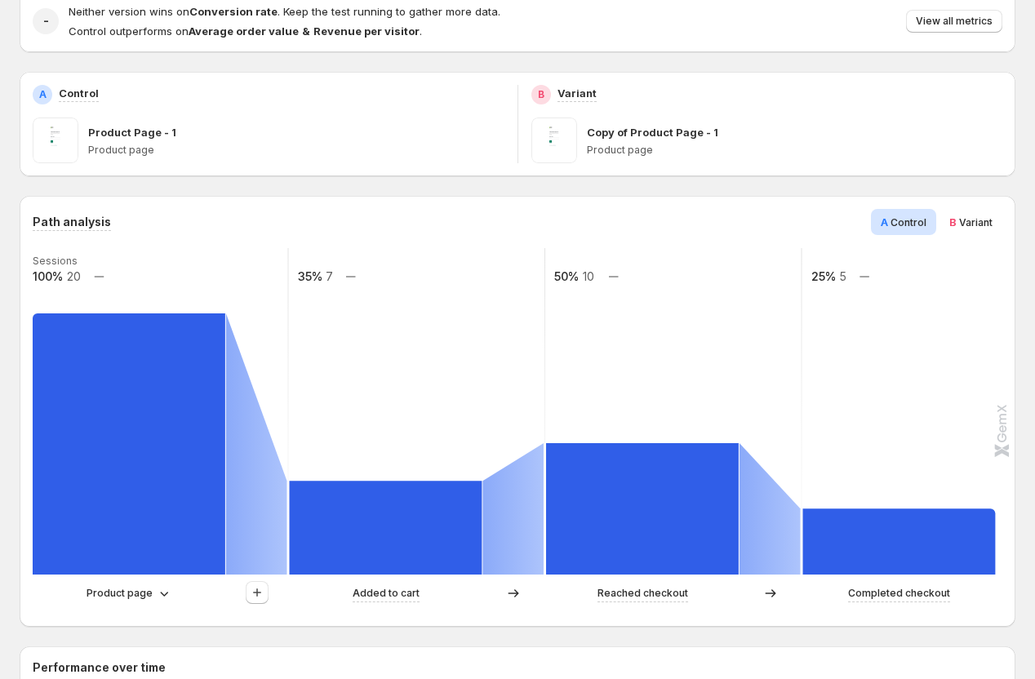
click at [997, 229] on div "B Variant" at bounding box center [970, 222] width 63 height 26
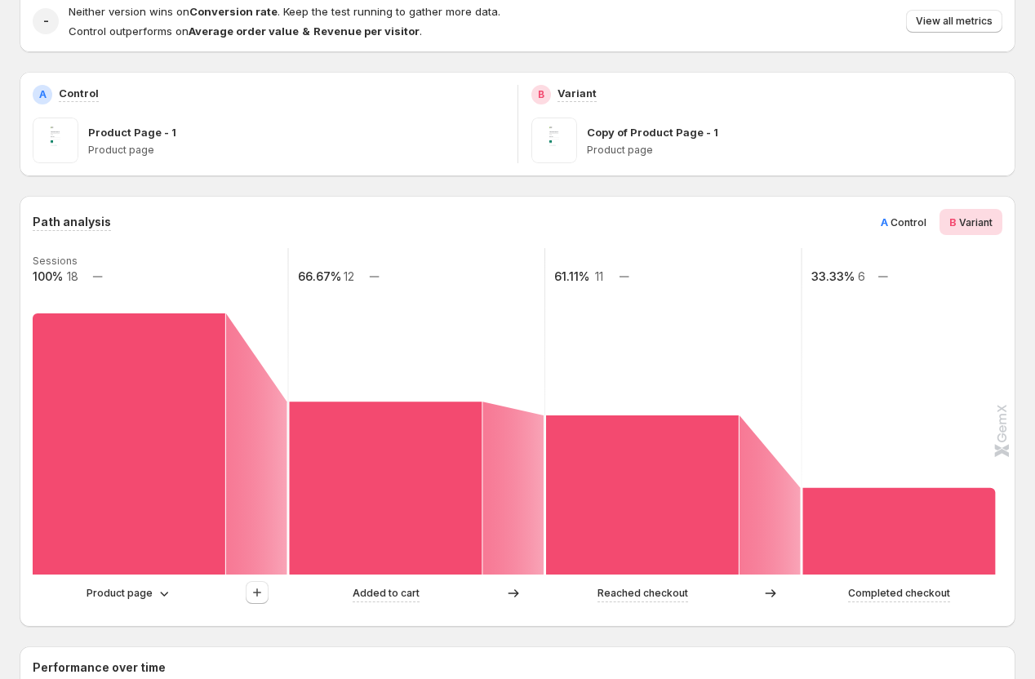
click at [920, 229] on span "A Control" at bounding box center [904, 222] width 46 height 16
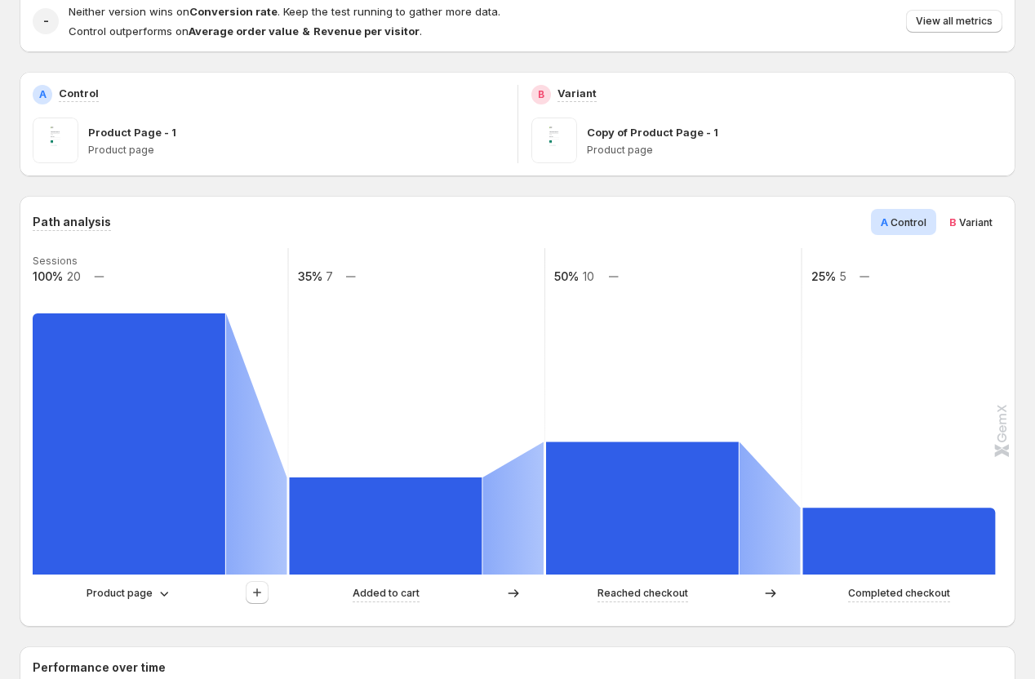
click at [974, 231] on div "B Variant" at bounding box center [970, 222] width 63 height 26
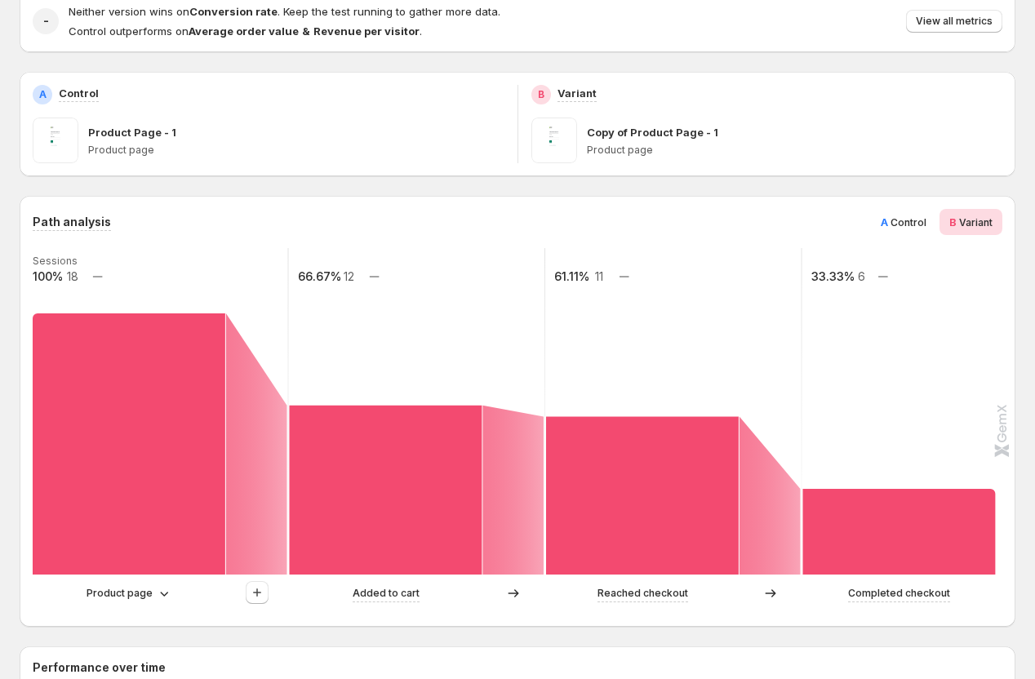
click at [908, 234] on div "A Control" at bounding box center [903, 222] width 65 height 26
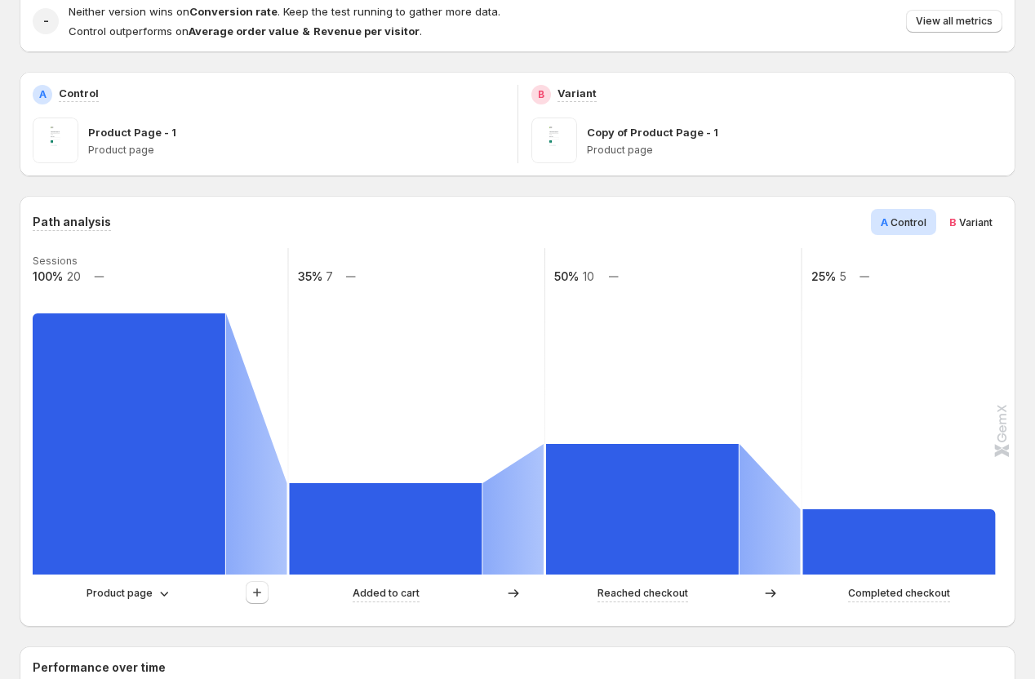
click at [974, 231] on div "B Variant" at bounding box center [970, 222] width 63 height 26
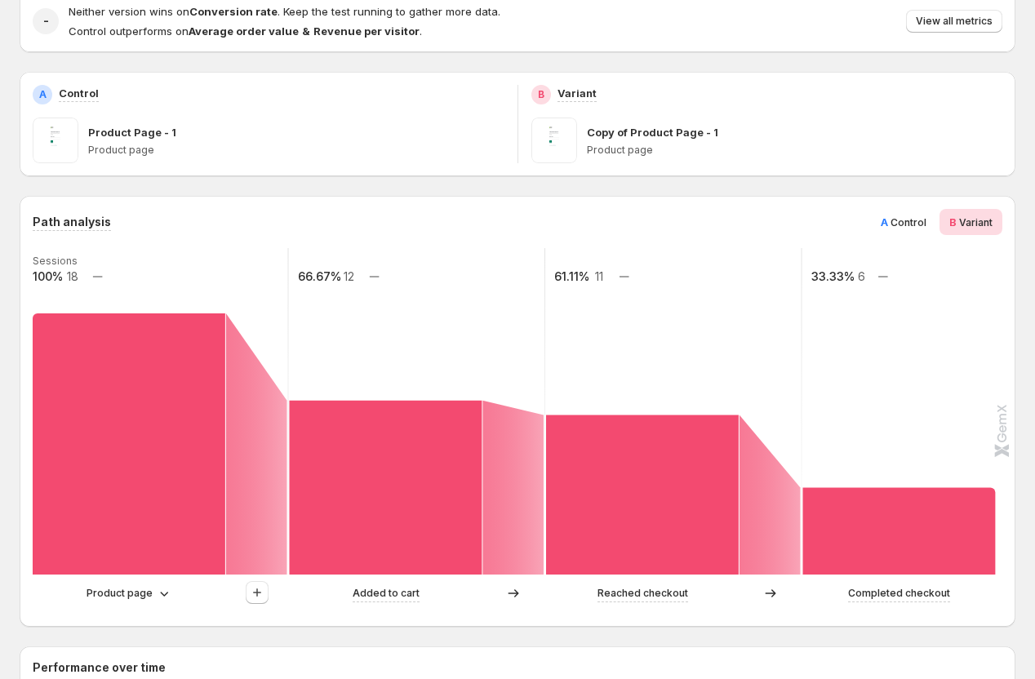
click at [899, 236] on div "Path analysis A Control B Variant Sessions 100% 18 66.67% 12 61.11% 11 33.33% 6…" at bounding box center [518, 411] width 970 height 405
click at [915, 226] on span "Control" at bounding box center [908, 222] width 36 height 12
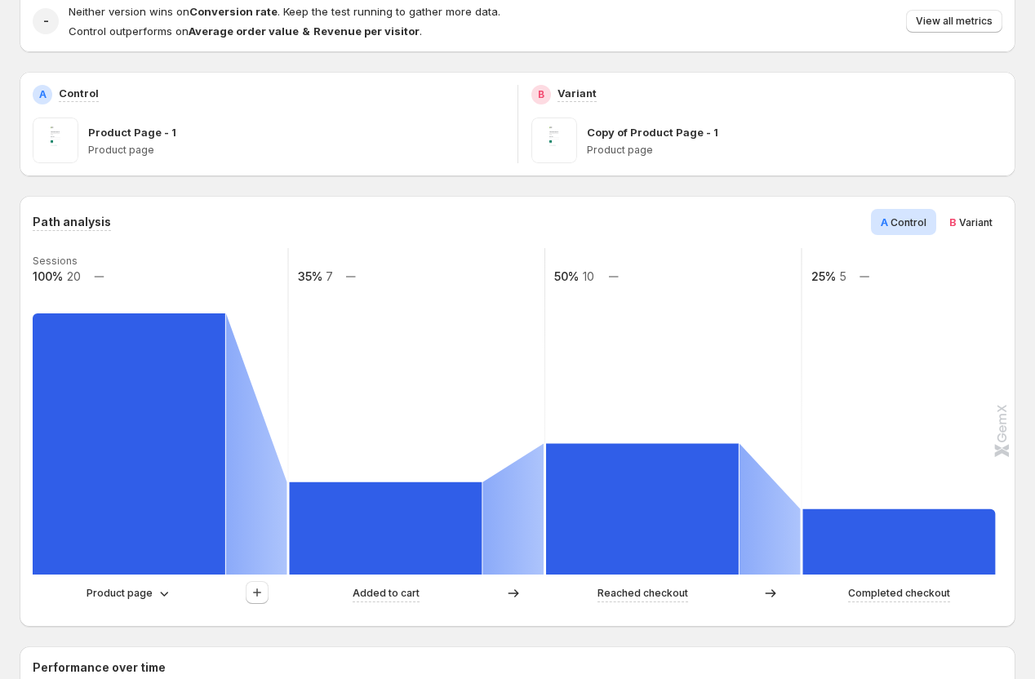
click at [966, 234] on div "B Variant" at bounding box center [970, 222] width 63 height 26
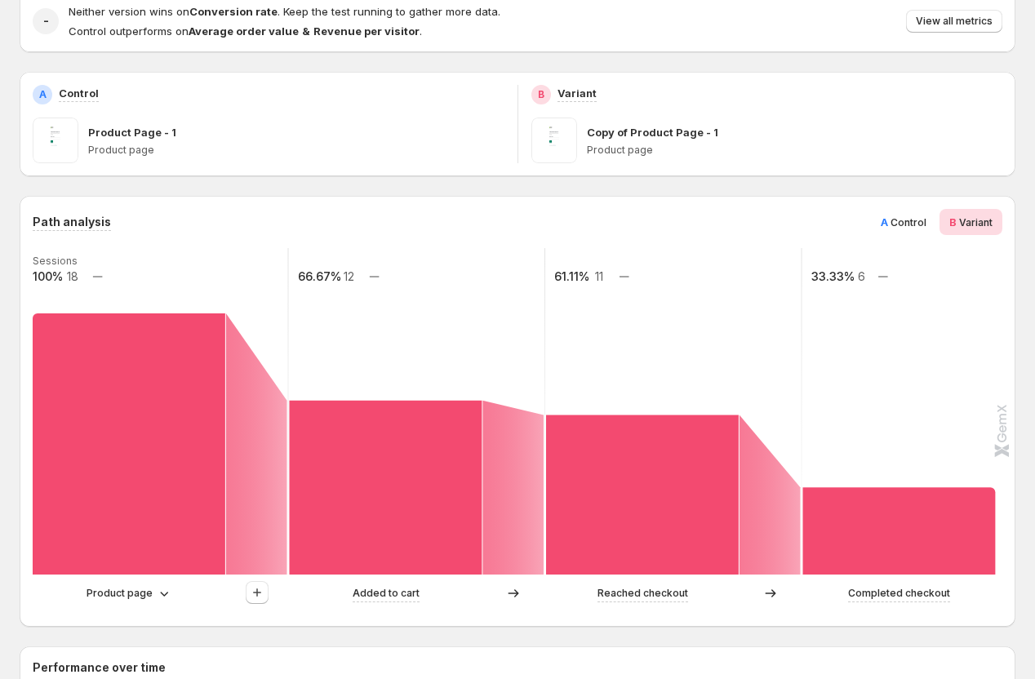
click at [903, 218] on span "Control" at bounding box center [908, 222] width 36 height 12
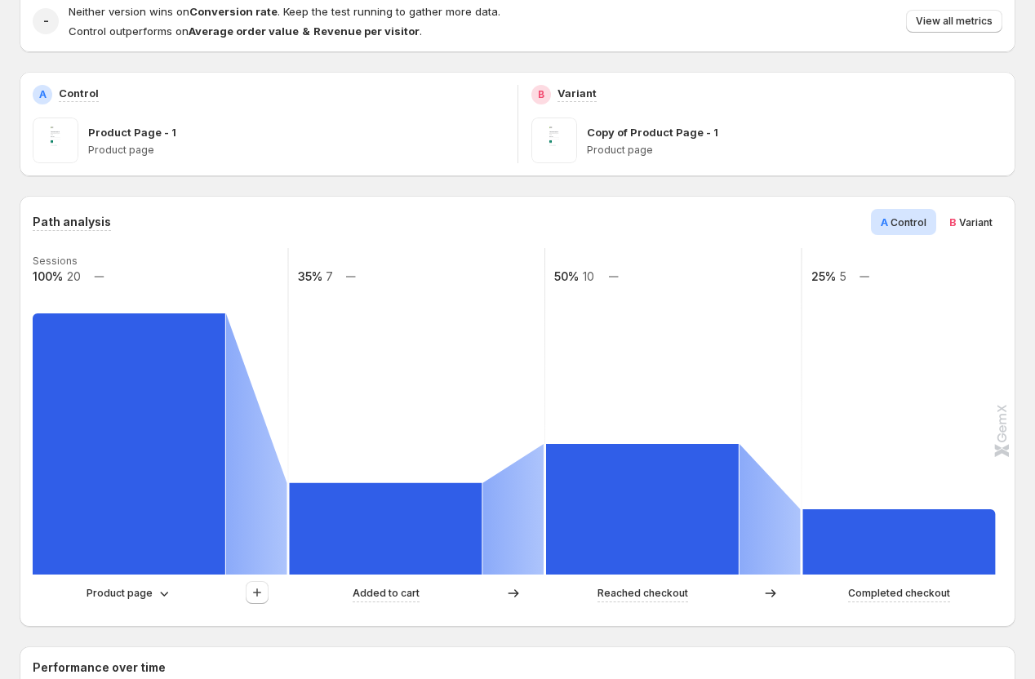
click at [963, 218] on span "Variant" at bounding box center [975, 222] width 33 height 12
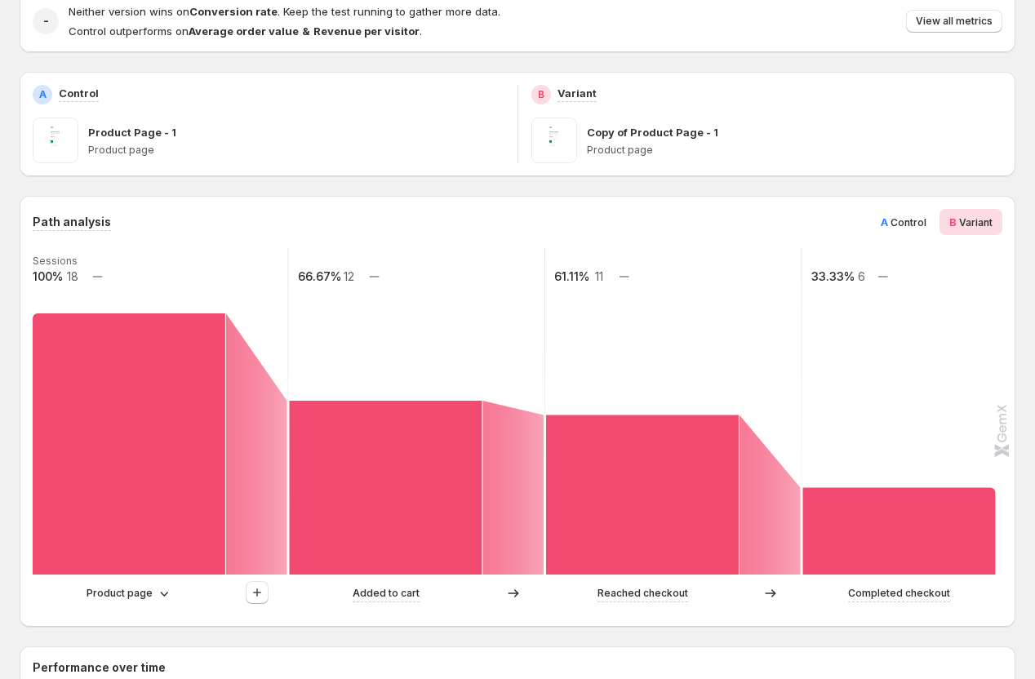
click at [876, 227] on div "A Control" at bounding box center [903, 222] width 65 height 26
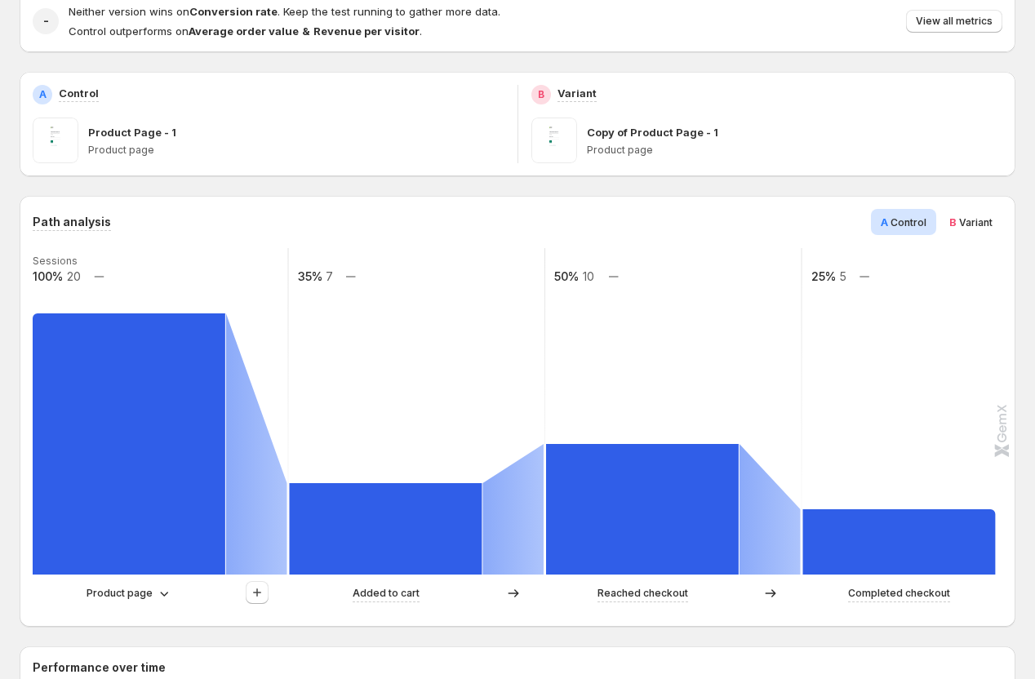
click at [974, 233] on div "B Variant" at bounding box center [970, 222] width 63 height 26
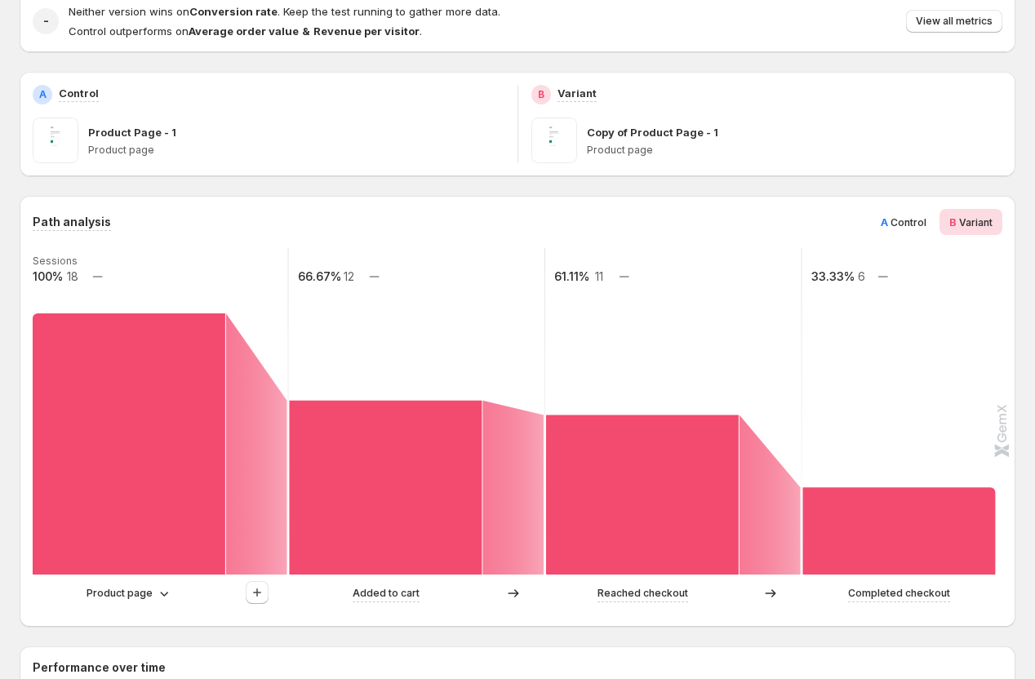
click at [888, 220] on span "A" at bounding box center [884, 221] width 7 height 13
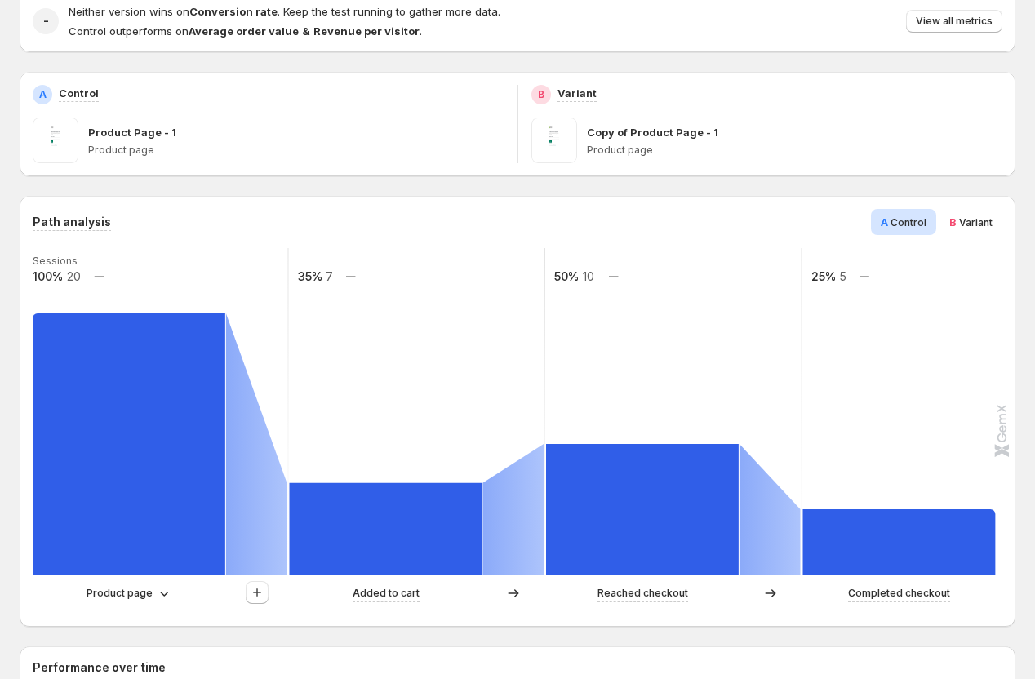
click at [969, 231] on div "B Variant" at bounding box center [970, 222] width 63 height 26
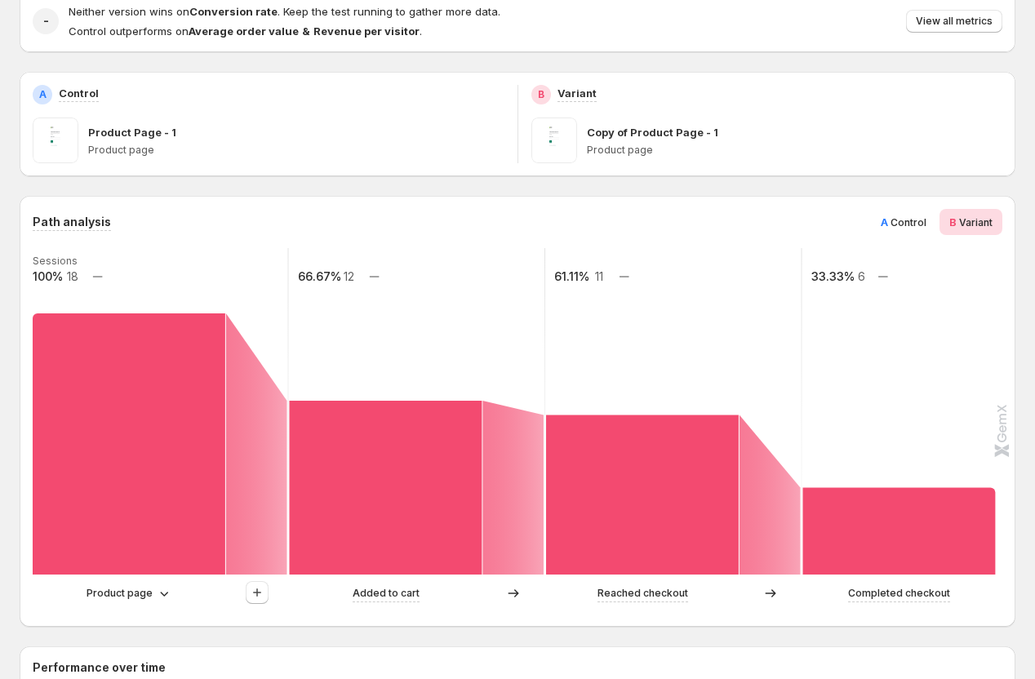
click at [874, 218] on div "A Control" at bounding box center [903, 222] width 65 height 26
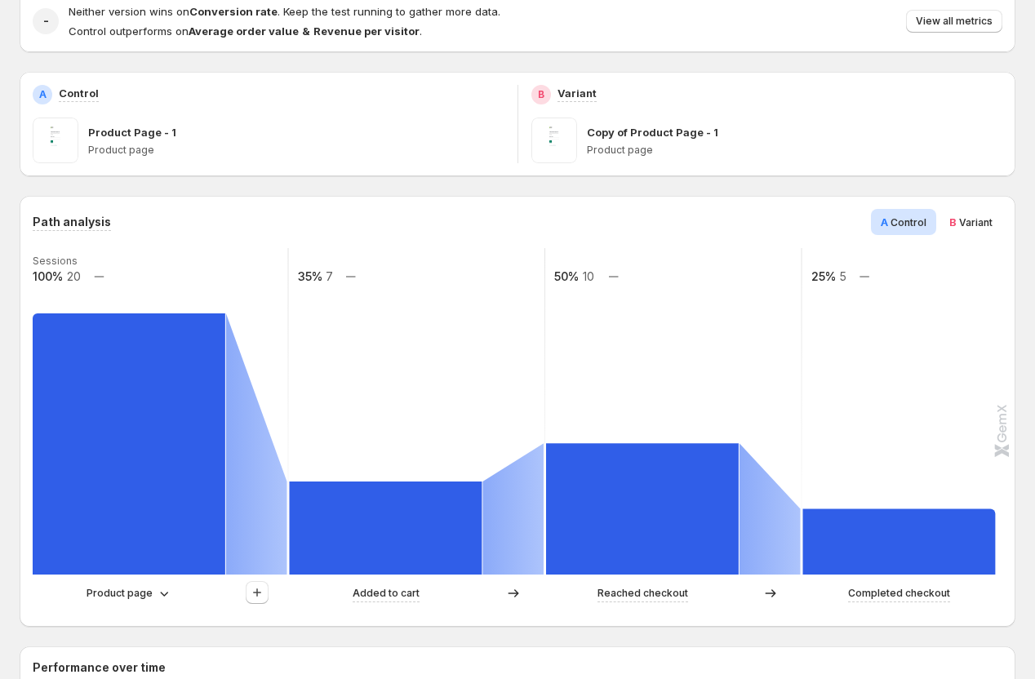
click at [975, 230] on div "B Variant" at bounding box center [970, 222] width 63 height 26
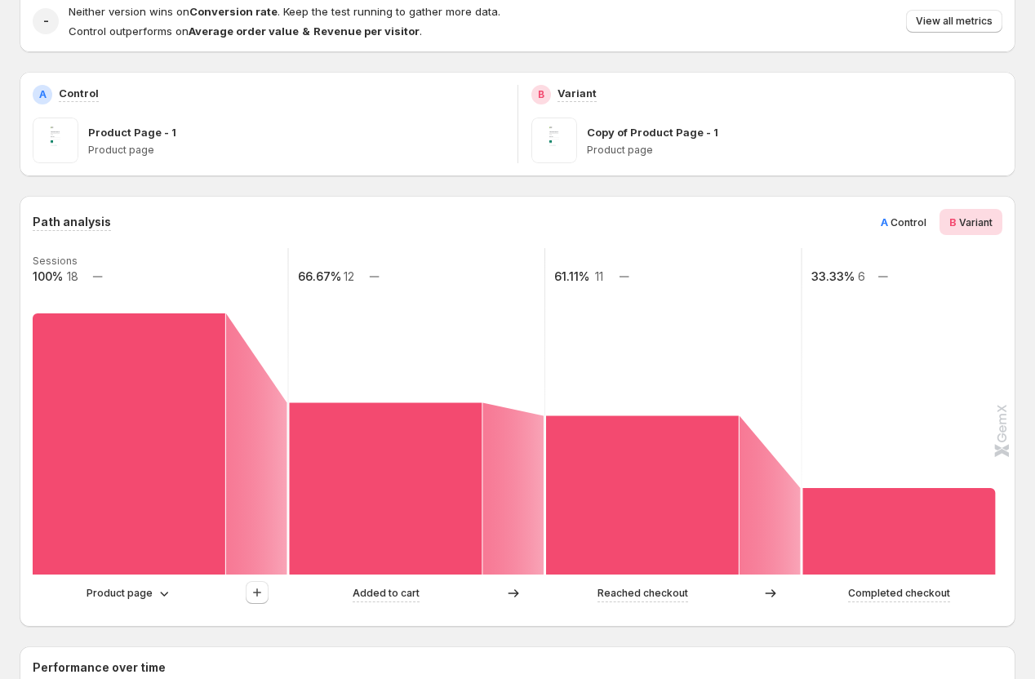
click at [909, 221] on span "Control" at bounding box center [908, 222] width 36 height 12
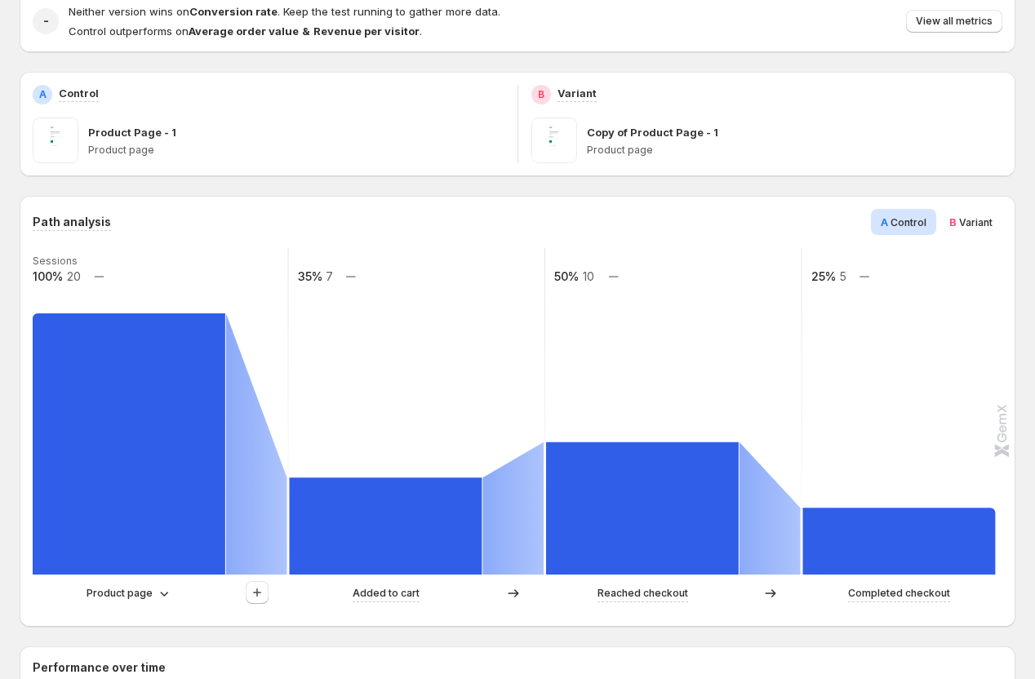
click at [952, 219] on span "B" at bounding box center [952, 221] width 7 height 13
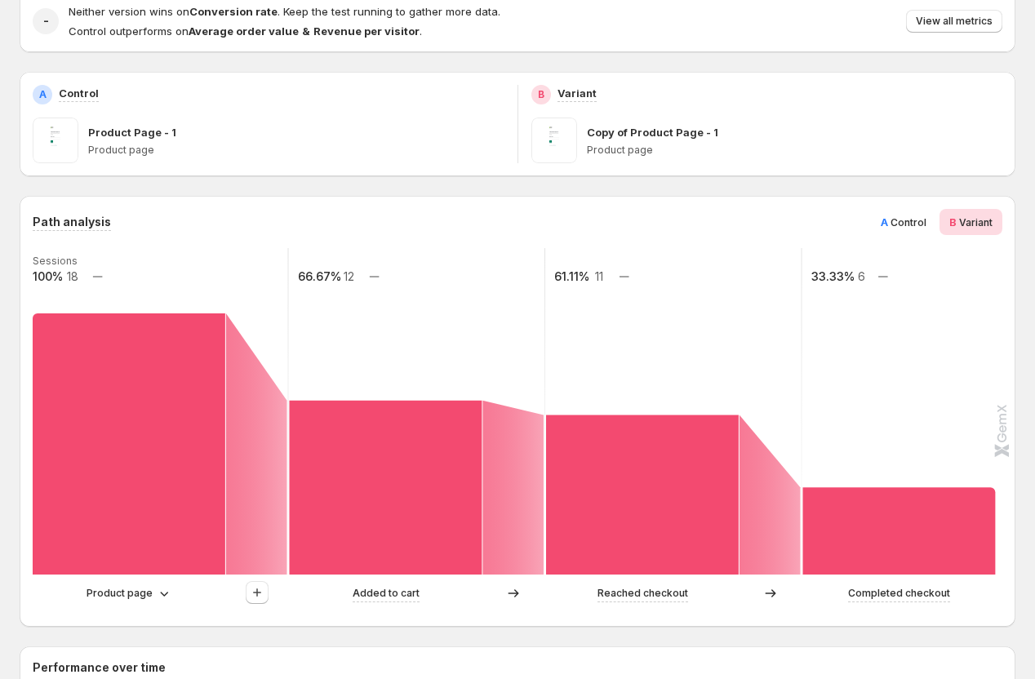
click at [877, 228] on div "A Control" at bounding box center [903, 222] width 65 height 26
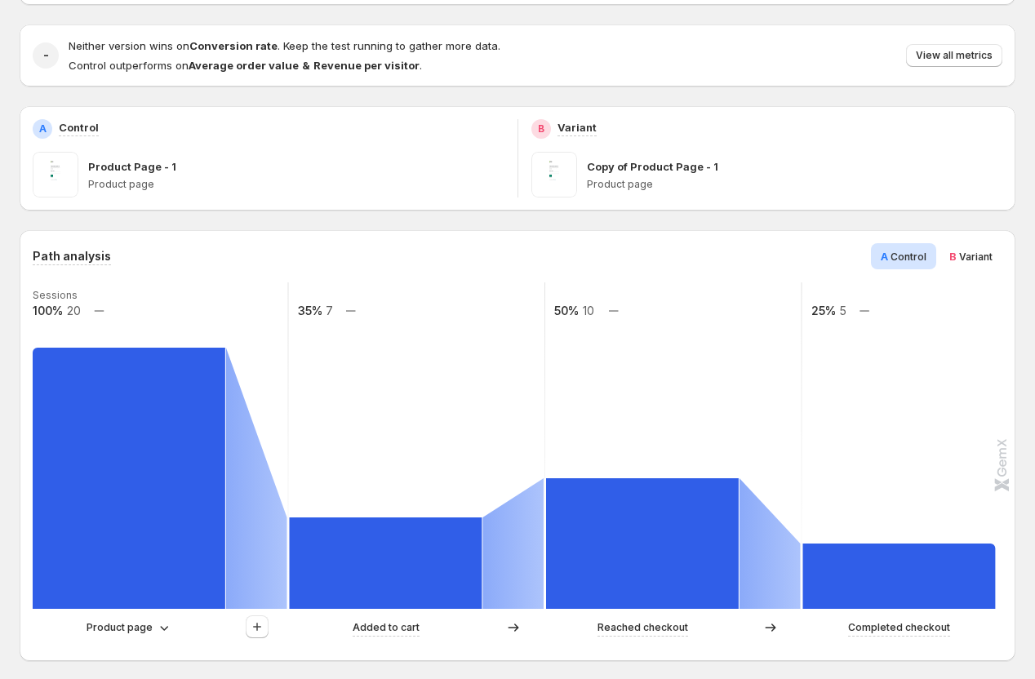
scroll to position [144, 0]
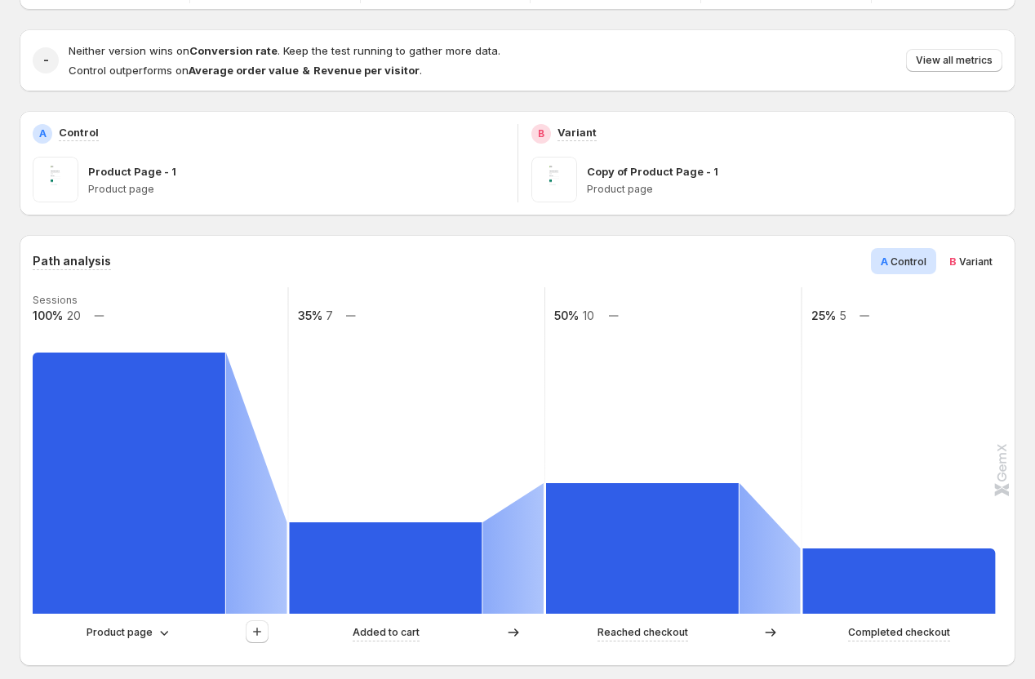
click at [957, 261] on span "B Variant" at bounding box center [970, 261] width 43 height 16
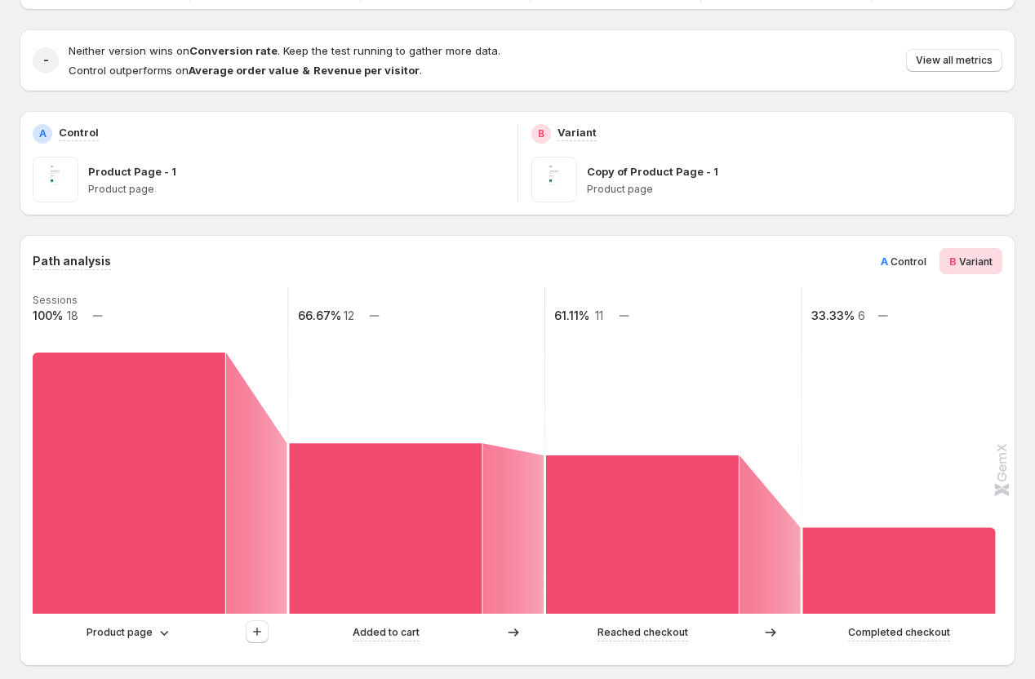
click at [897, 250] on div "A Control" at bounding box center [903, 261] width 65 height 26
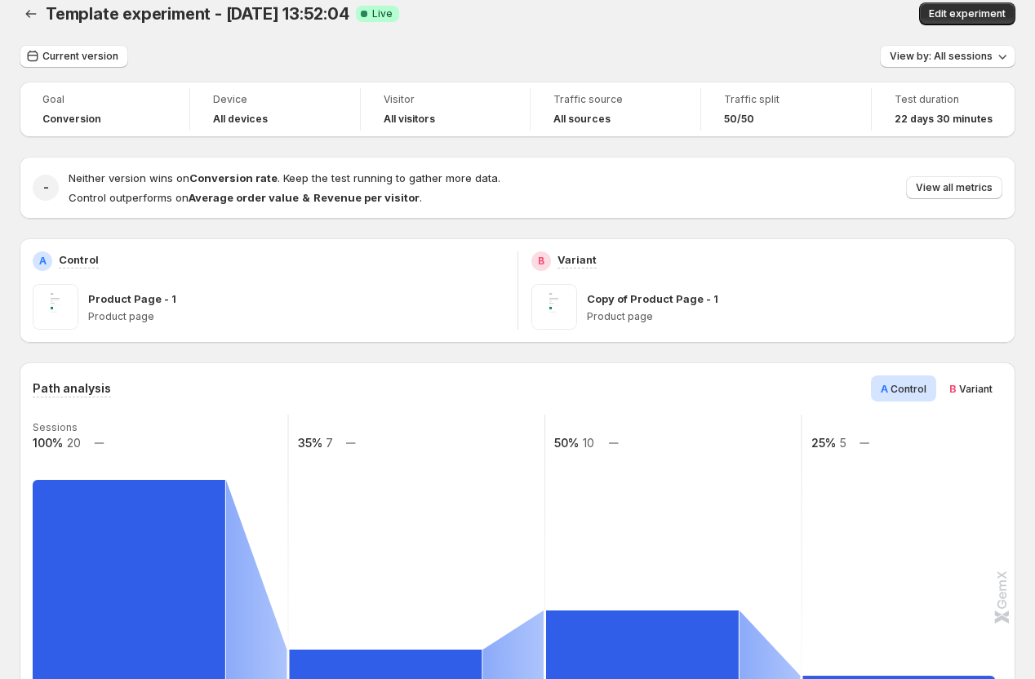
scroll to position [0, 0]
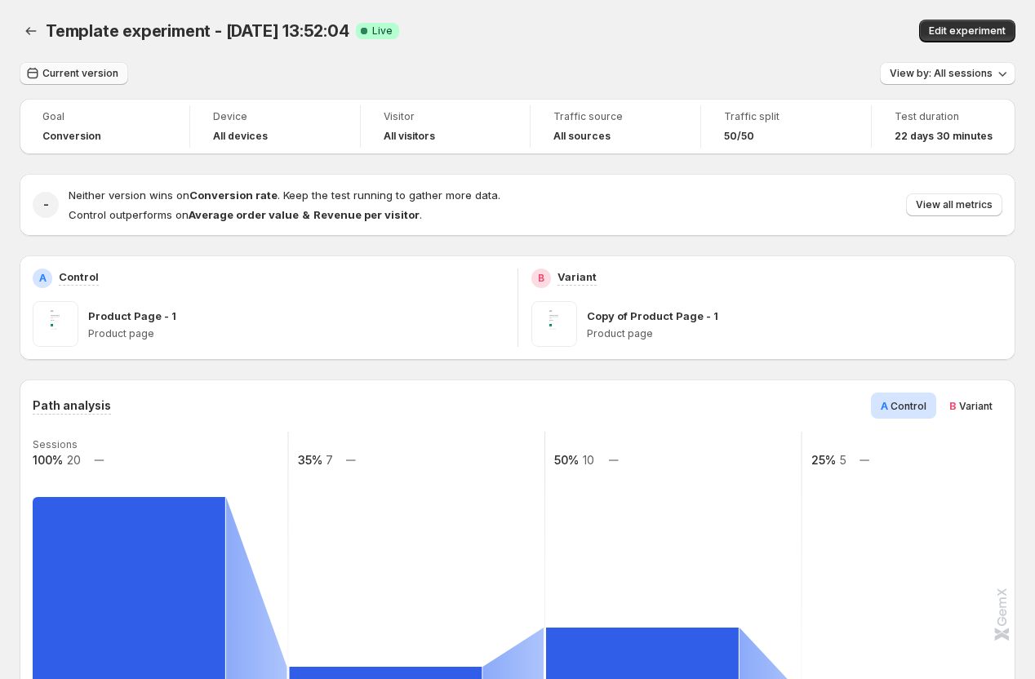
click at [90, 77] on span "Current version" at bounding box center [80, 73] width 76 height 13
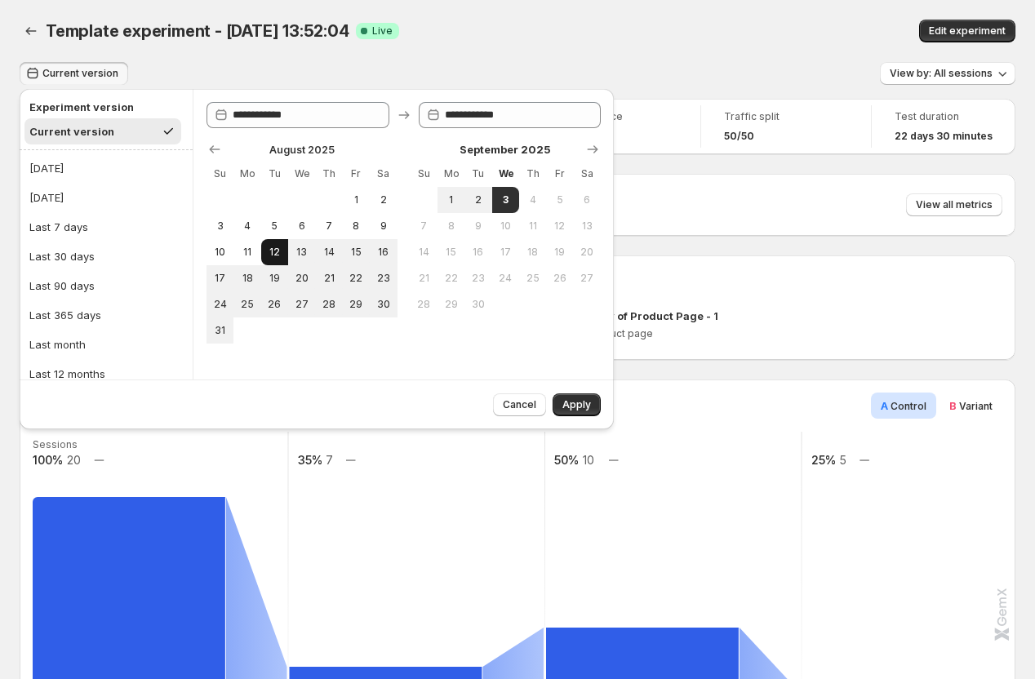
click at [279, 251] on span "12" at bounding box center [275, 252] width 14 height 13
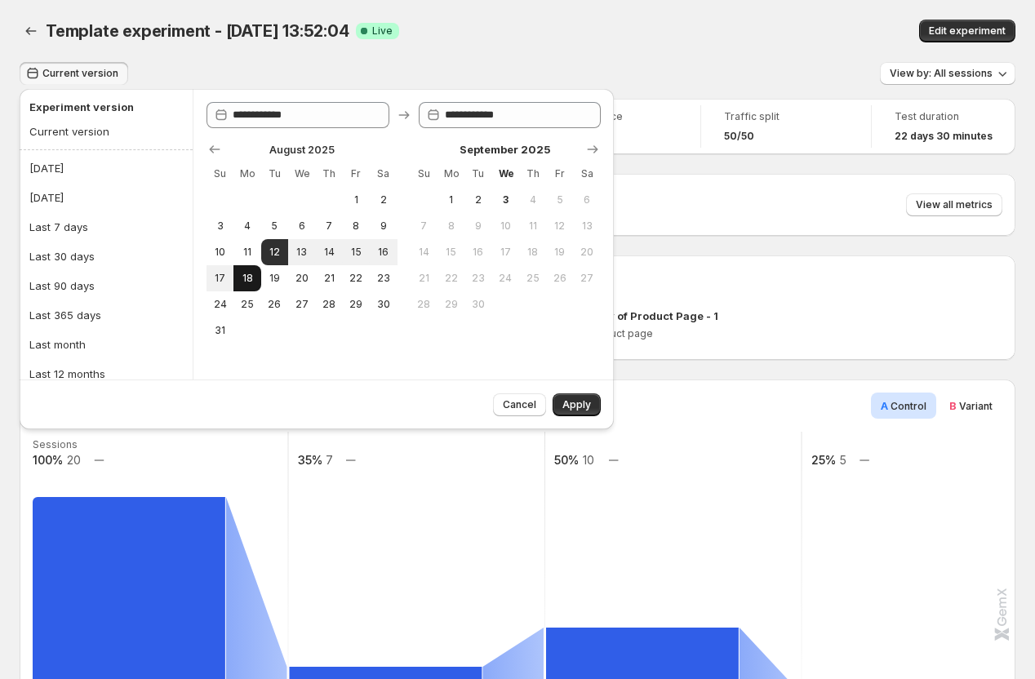
click at [254, 279] on span "18" at bounding box center [247, 278] width 14 height 13
type input "**********"
click at [560, 402] on button "Apply" at bounding box center [577, 404] width 48 height 23
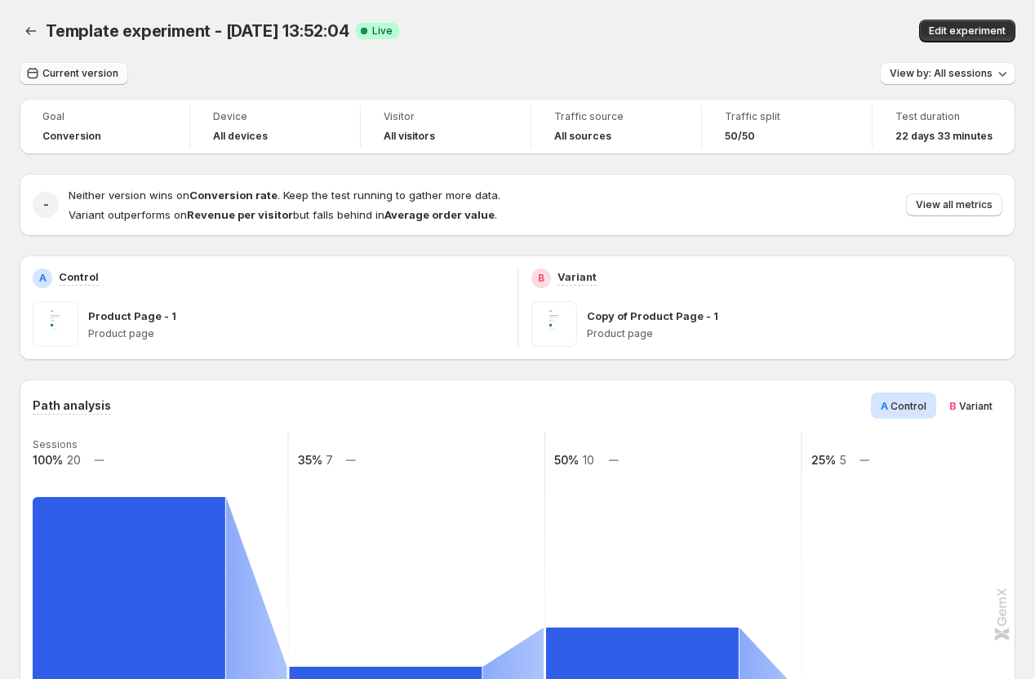
click at [81, 64] on button "Current version" at bounding box center [74, 73] width 109 height 23
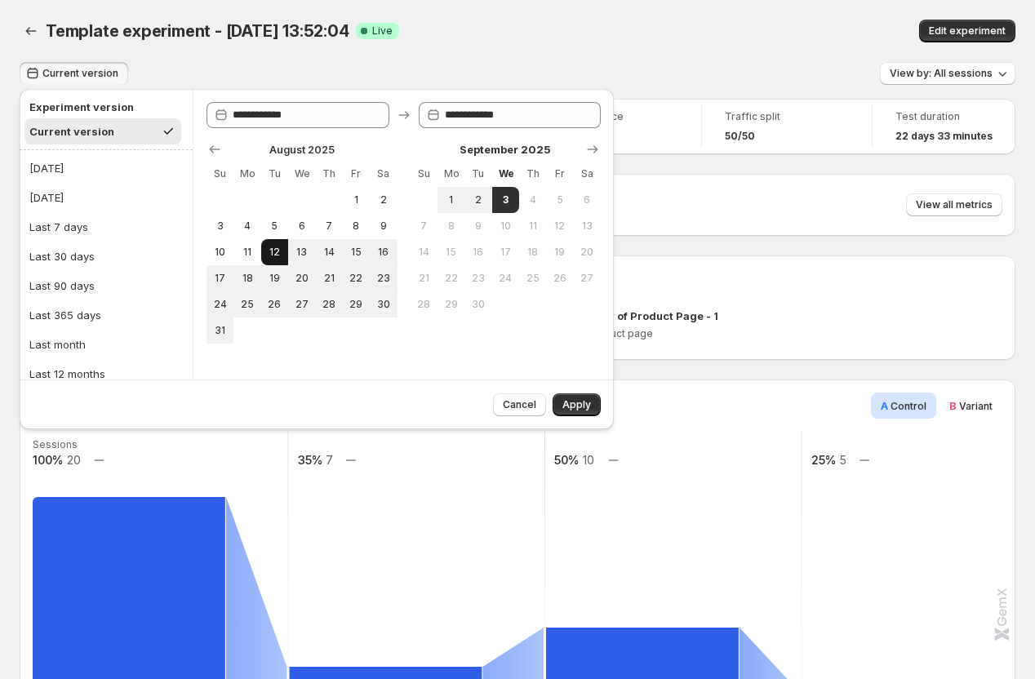
click at [274, 257] on span "12" at bounding box center [275, 252] width 14 height 13
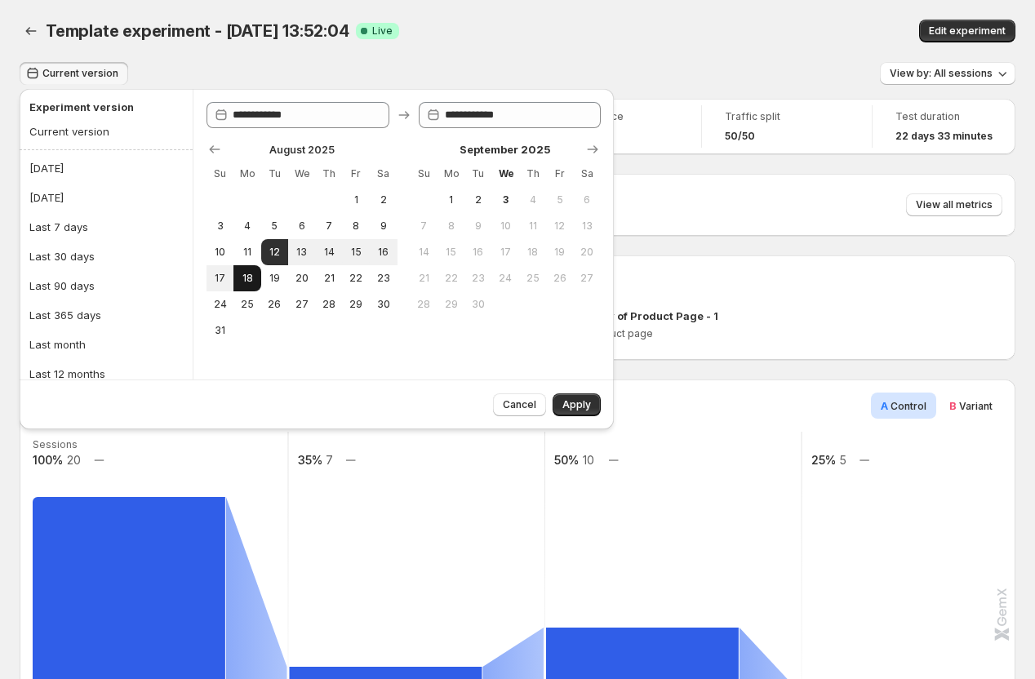
click at [247, 281] on span "18" at bounding box center [247, 278] width 14 height 13
type input "**********"
click at [575, 401] on span "Apply" at bounding box center [576, 404] width 29 height 13
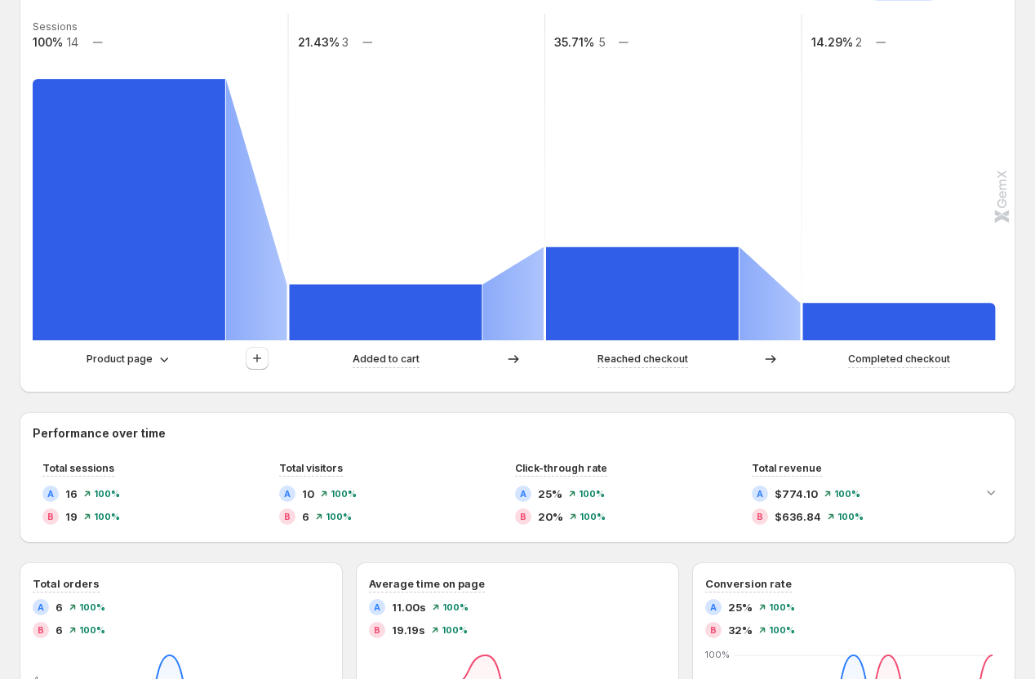
scroll to position [423, 0]
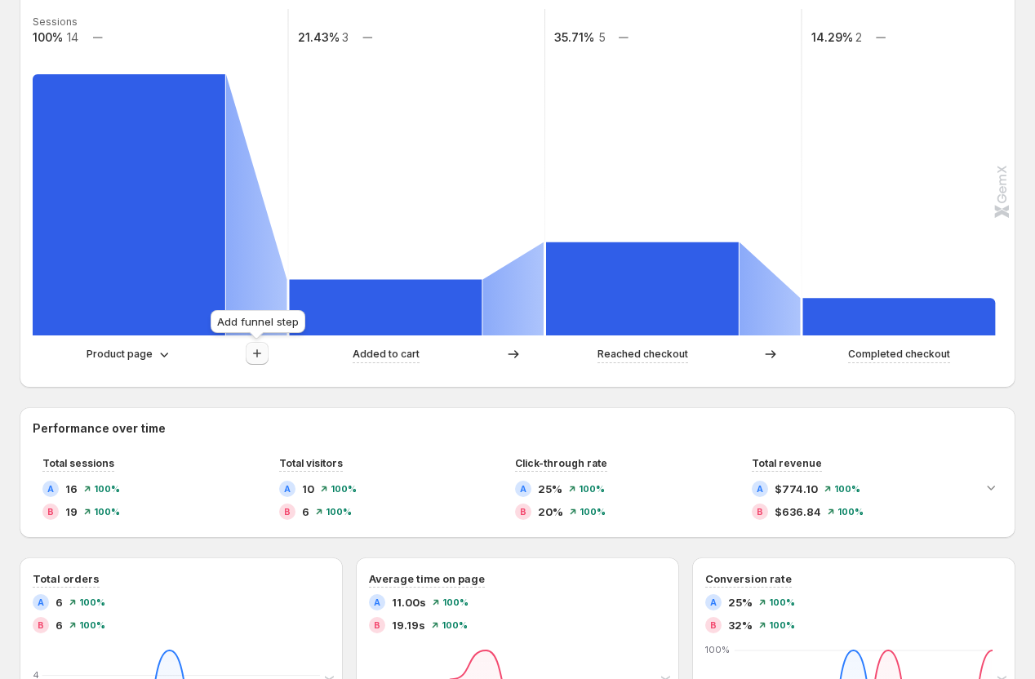
click at [257, 355] on icon "button" at bounding box center [257, 353] width 8 height 8
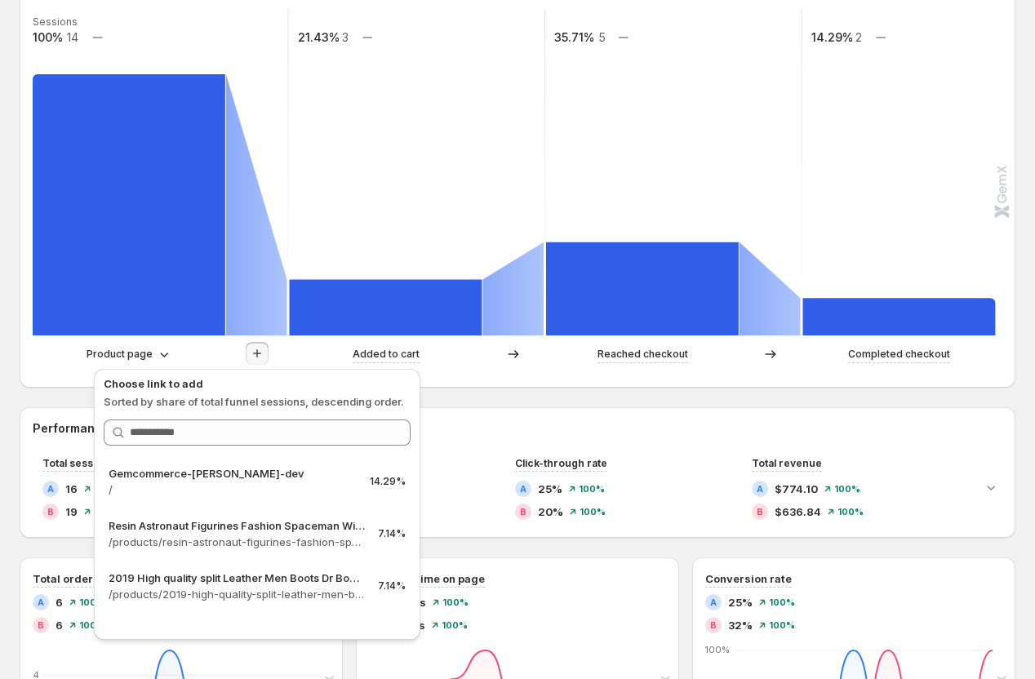
click at [492, 390] on div "Path analysis A Control B Variant Sessions 100% 14 21.43% 3 35.71% 5 14.29% 2 P…" at bounding box center [518, 571] width 996 height 1228
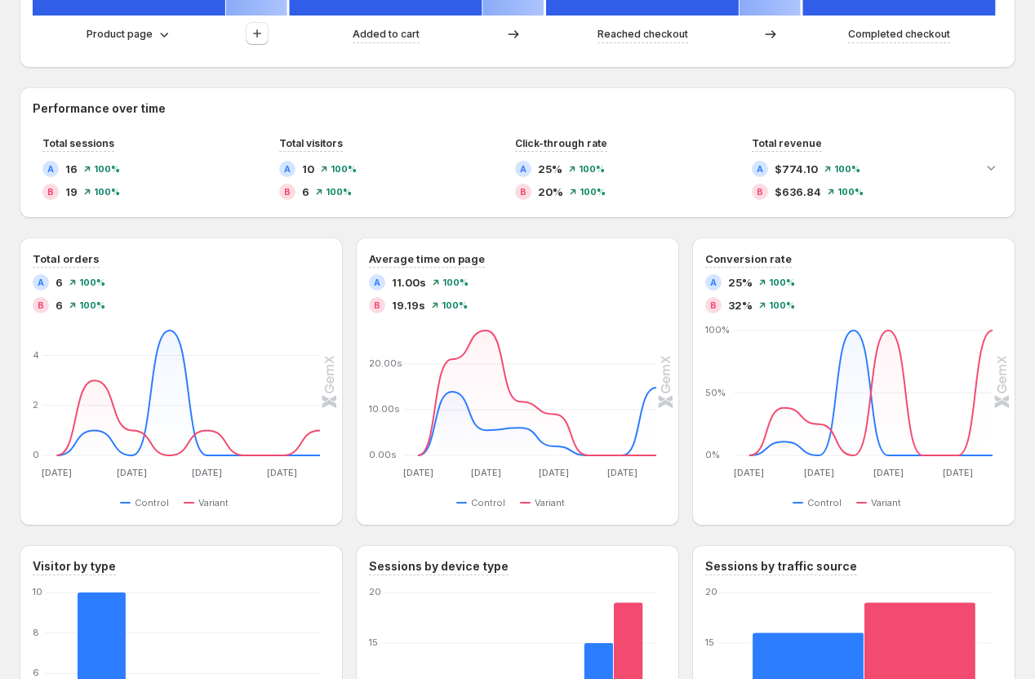
scroll to position [730, 0]
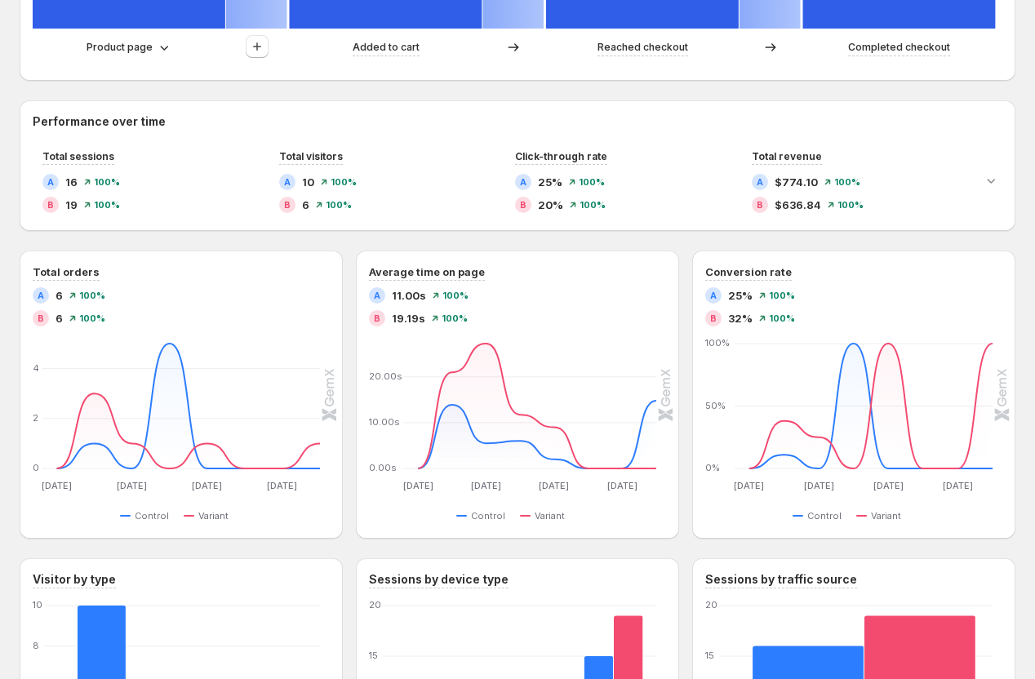
click at [314, 88] on div "Path analysis A Control B Variant Sessions 100% 14 21.43% 3 35.71% 5 14.29% 2 P…" at bounding box center [518, 264] width 996 height 1228
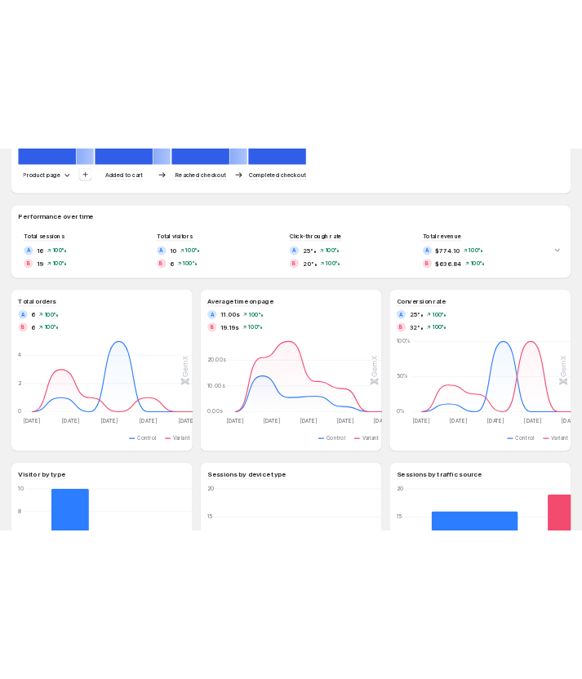
scroll to position [731, 0]
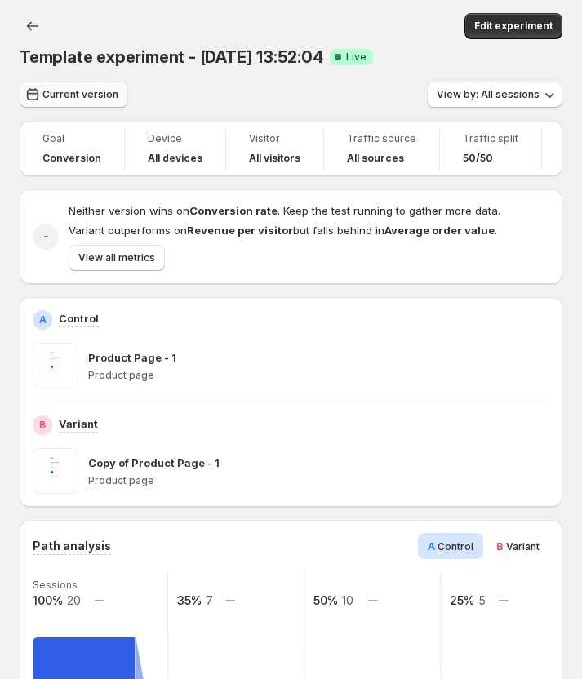
click at [51, 90] on span "Current version" at bounding box center [80, 94] width 76 height 13
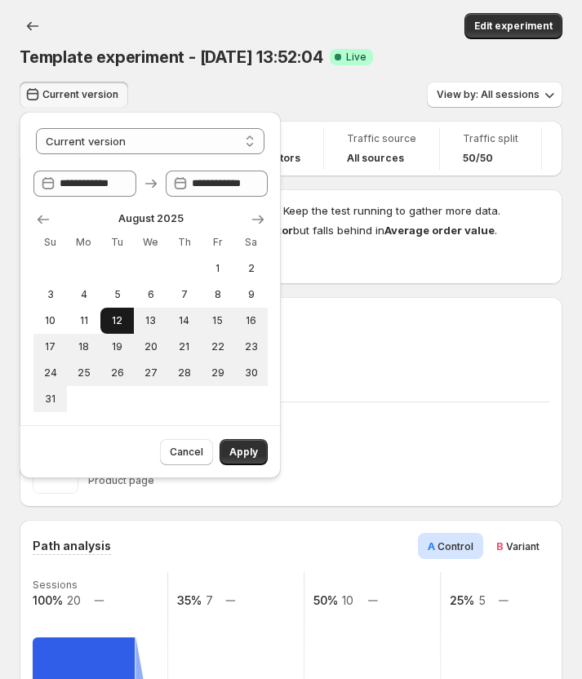
click at [120, 322] on span "12" at bounding box center [117, 320] width 20 height 13
select select "*****"
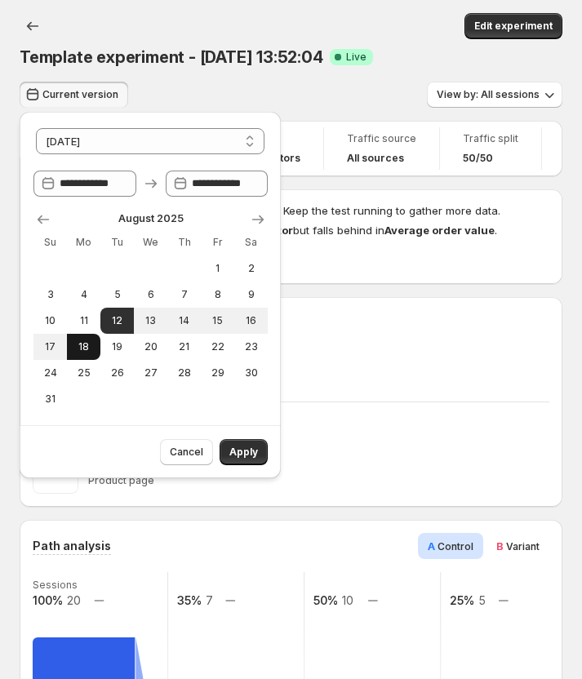
click at [88, 341] on span "18" at bounding box center [83, 346] width 20 height 13
type input "**********"
click at [248, 446] on button "Apply" at bounding box center [244, 452] width 48 height 26
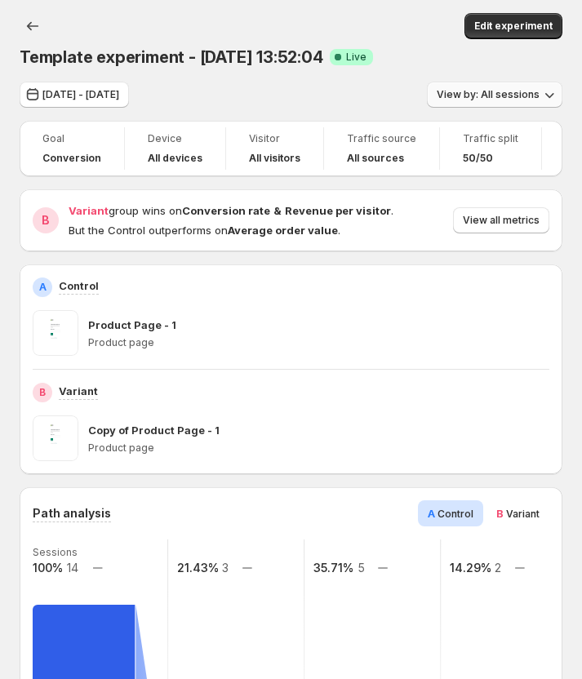
click at [505, 93] on span "View by: All sessions" at bounding box center [488, 94] width 103 height 13
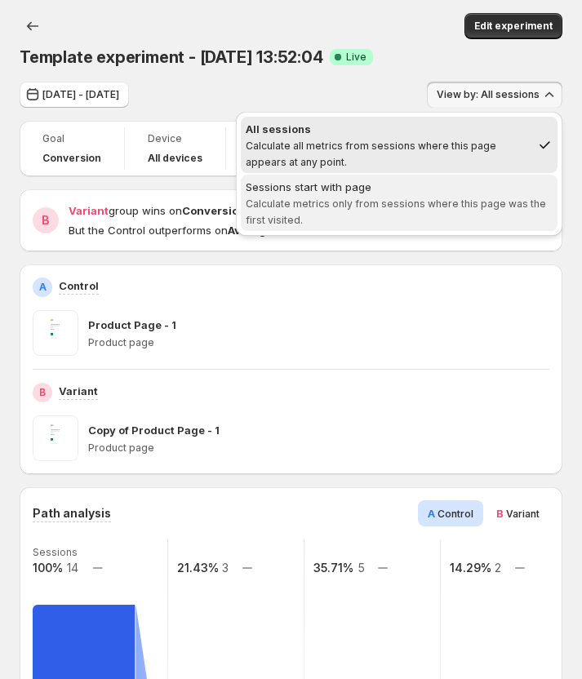
click at [414, 204] on span "Calculate metrics only from sessions where this page was the first visited." at bounding box center [396, 212] width 300 height 29
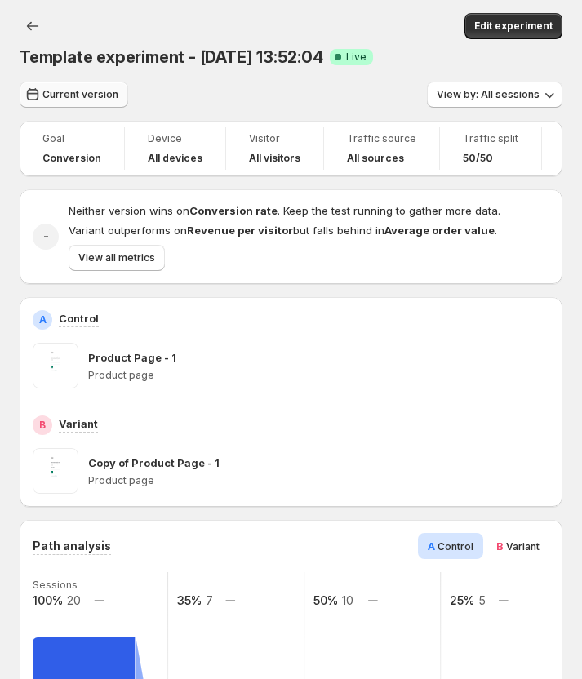
click at [107, 102] on button "Current version" at bounding box center [74, 95] width 109 height 26
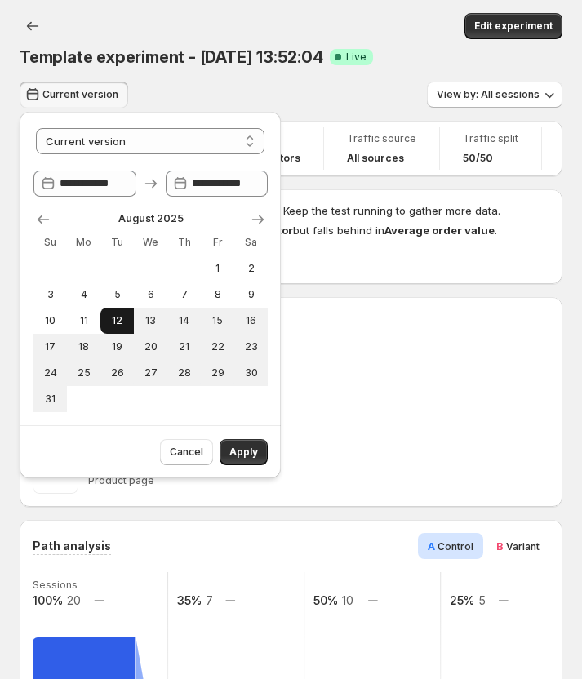
click at [122, 315] on span "12" at bounding box center [117, 320] width 20 height 13
select select "*****"
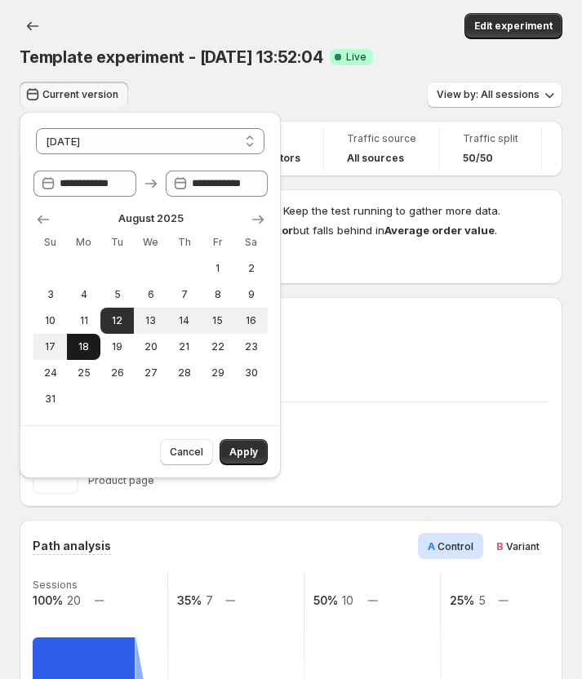
click at [87, 341] on span "18" at bounding box center [83, 346] width 20 height 13
type input "**********"
click at [244, 458] on span "Apply" at bounding box center [243, 452] width 29 height 13
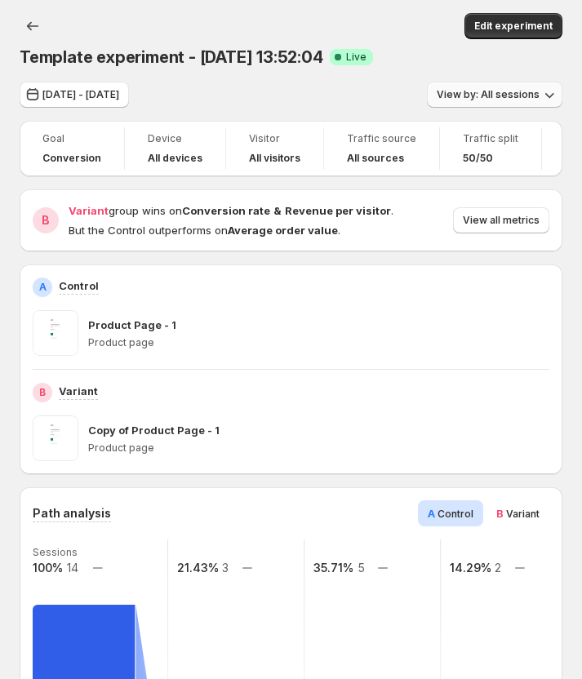
click at [521, 91] on span "View by: All sessions" at bounding box center [488, 94] width 103 height 13
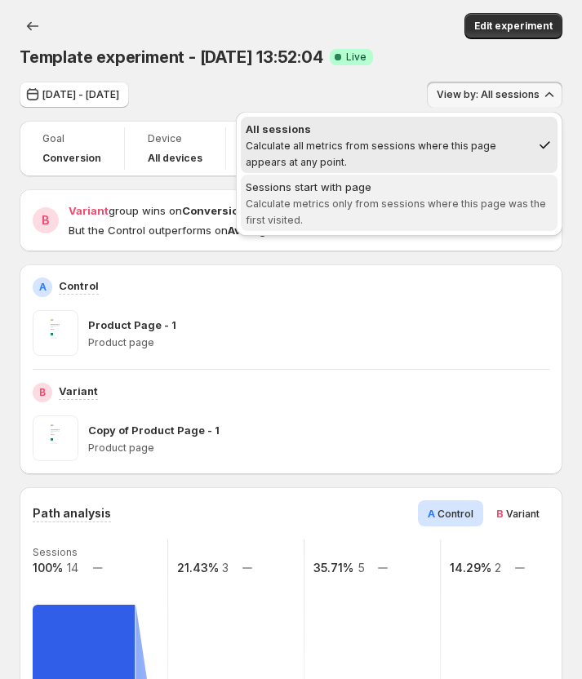
click at [499, 192] on div "Sessions start with page" at bounding box center [399, 187] width 307 height 16
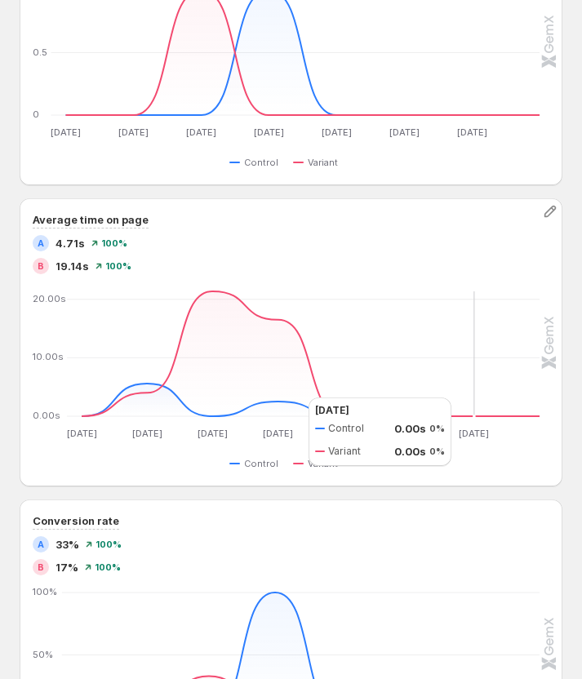
scroll to position [1211, 0]
